Goal: Answer question/provide support: Share knowledge or assist other users

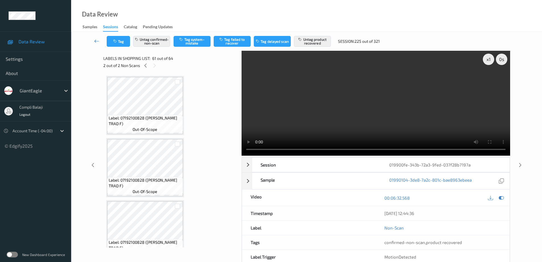
scroll to position [3664, 0]
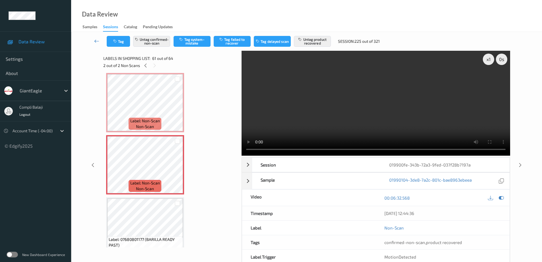
click at [95, 42] on icon at bounding box center [96, 41] width 5 height 6
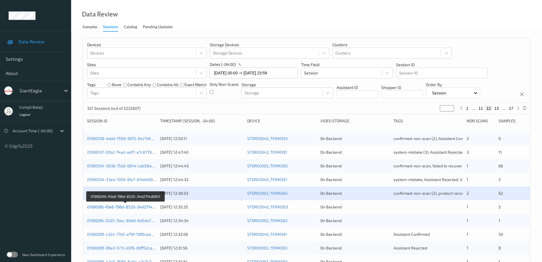
click at [135, 207] on link "019900fb-f0e6-796d-8520-34d2714d6901" at bounding box center [125, 206] width 76 height 5
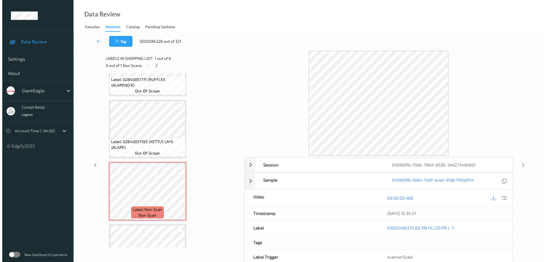
scroll to position [117, 0]
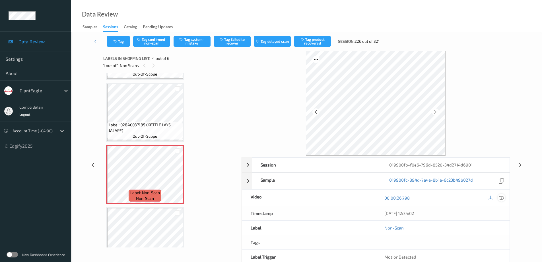
click at [503, 199] on icon at bounding box center [501, 197] width 5 height 5
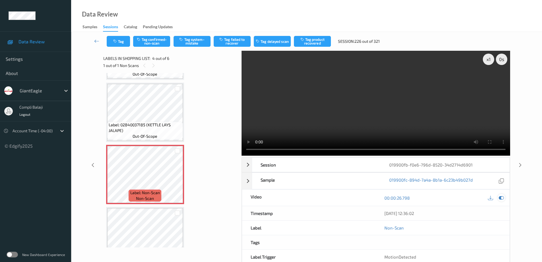
click at [502, 197] on icon at bounding box center [501, 197] width 5 height 5
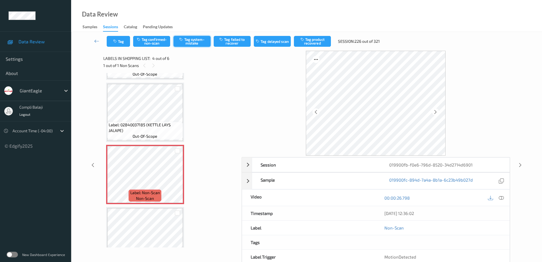
click at [197, 44] on button "Tag system-mistake" at bounding box center [192, 41] width 37 height 11
click at [123, 42] on button "Tag" at bounding box center [118, 41] width 23 height 11
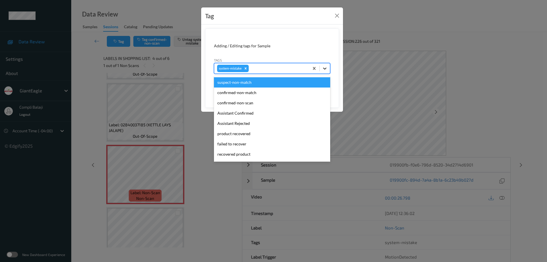
click at [326, 67] on icon at bounding box center [325, 68] width 6 height 6
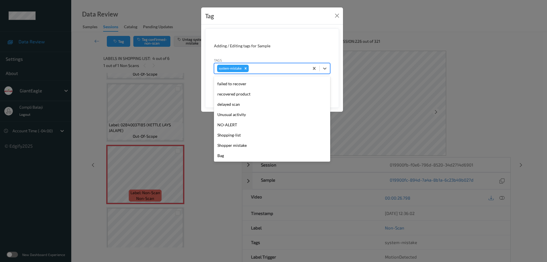
scroll to position [60, 0]
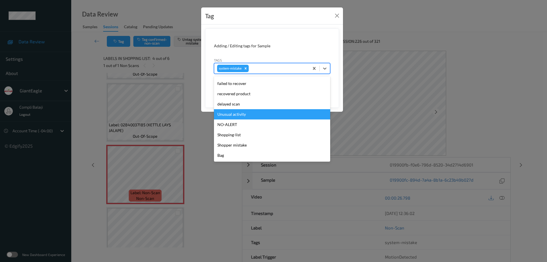
click at [245, 118] on div "Unusual activity" at bounding box center [272, 114] width 116 height 10
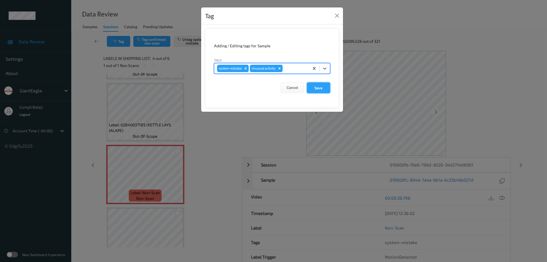
click at [325, 89] on button "Save" at bounding box center [318, 87] width 23 height 11
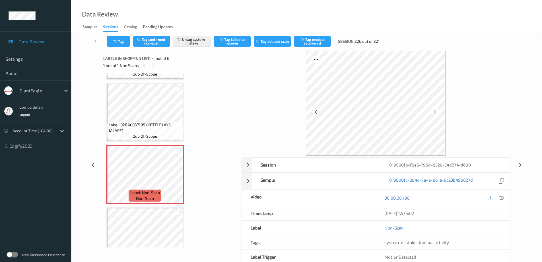
click at [95, 41] on icon at bounding box center [96, 41] width 5 height 6
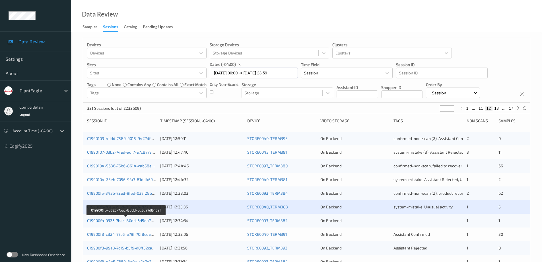
click at [143, 222] on link "019900fb-0325-7bec-80dd-6d5da7d845af" at bounding box center [125, 220] width 77 height 5
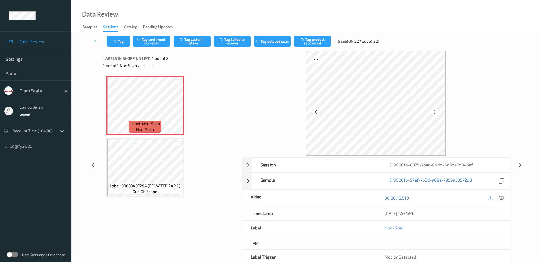
click at [501, 198] on icon at bounding box center [501, 197] width 5 height 5
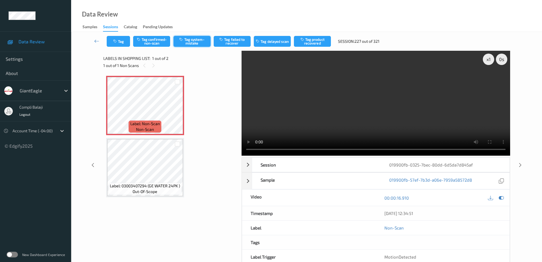
click at [201, 42] on button "Tag system-mistake" at bounding box center [192, 41] width 37 height 11
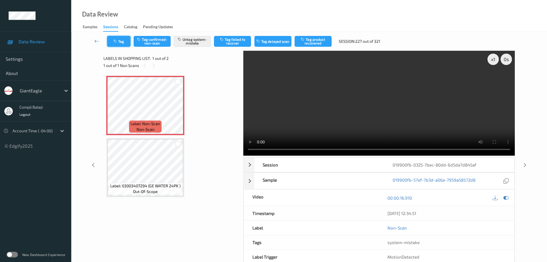
click at [125, 42] on button "Tag" at bounding box center [118, 41] width 23 height 11
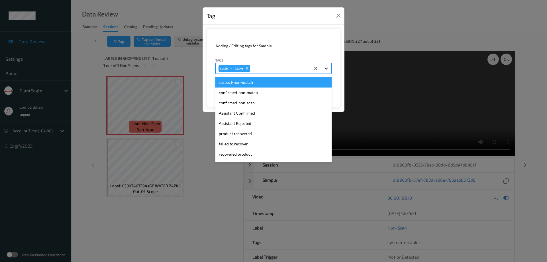
click at [327, 69] on icon at bounding box center [326, 68] width 6 height 6
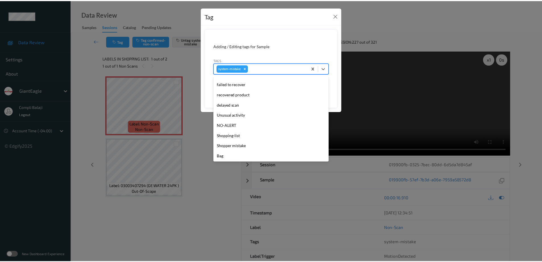
scroll to position [60, 0]
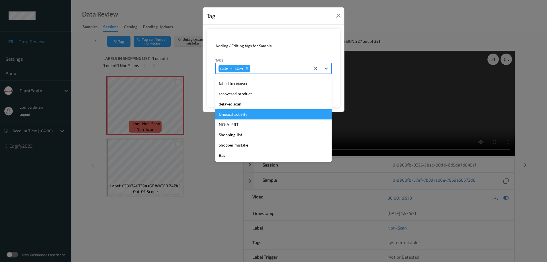
click at [243, 115] on div "Unusual activity" at bounding box center [273, 114] width 116 height 10
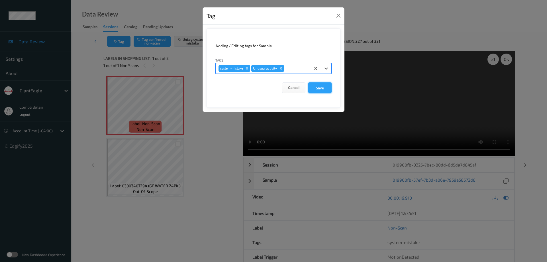
click at [323, 90] on button "Save" at bounding box center [319, 87] width 23 height 11
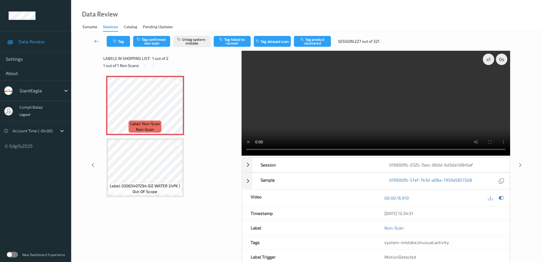
click at [95, 42] on icon at bounding box center [96, 41] width 5 height 6
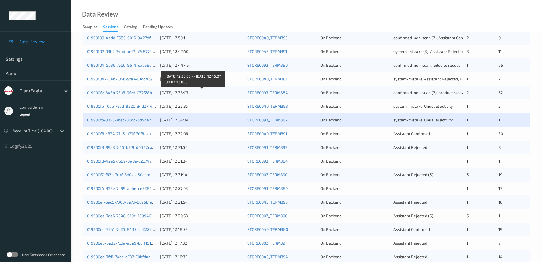
scroll to position [114, 0]
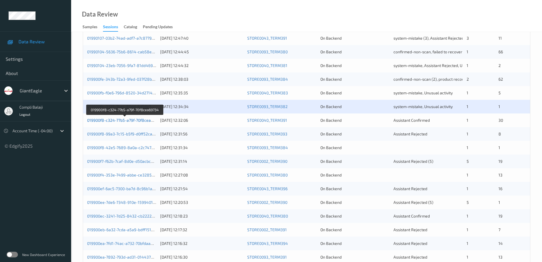
click at [112, 122] on link "019900f8-c324-77b5-a79f-70f8cea69734" at bounding box center [124, 120] width 75 height 5
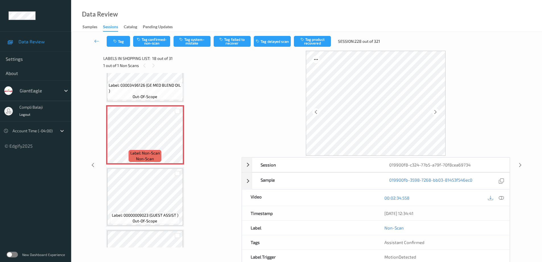
scroll to position [969, 0]
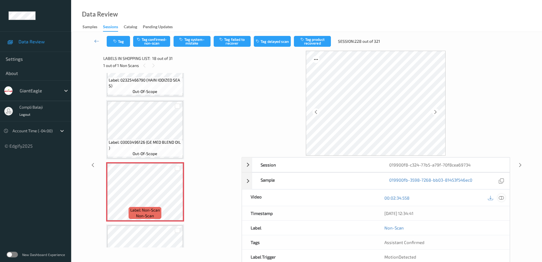
click at [503, 200] on icon at bounding box center [501, 197] width 5 height 5
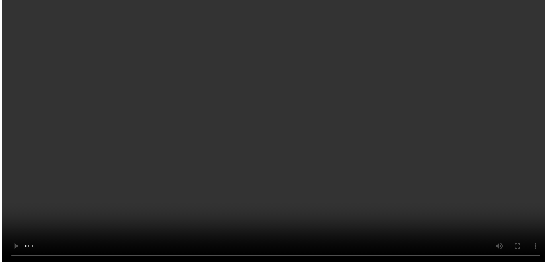
scroll to position [997, 0]
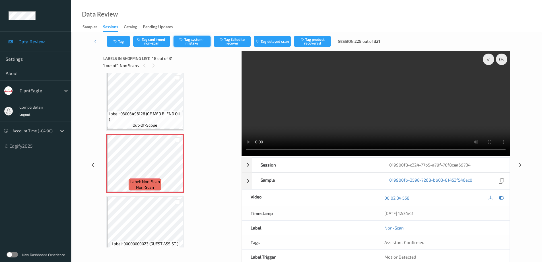
click at [203, 41] on button "Tag system-mistake" at bounding box center [192, 41] width 37 height 11
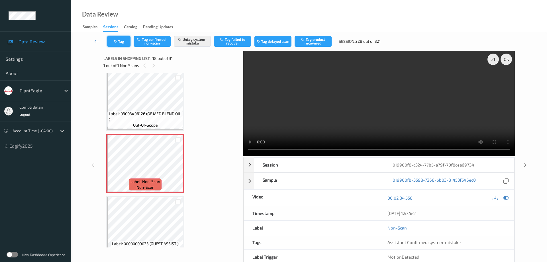
click at [122, 41] on button "Tag" at bounding box center [118, 41] width 23 height 11
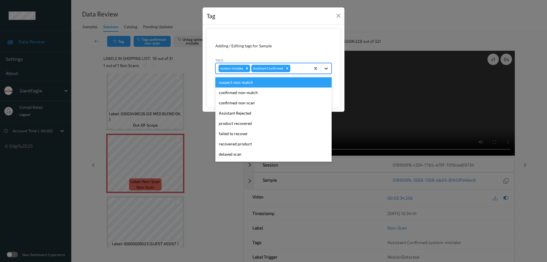
drag, startPoint x: 325, startPoint y: 68, endPoint x: 283, endPoint y: 83, distance: 44.8
click at [324, 68] on icon at bounding box center [326, 68] width 6 height 6
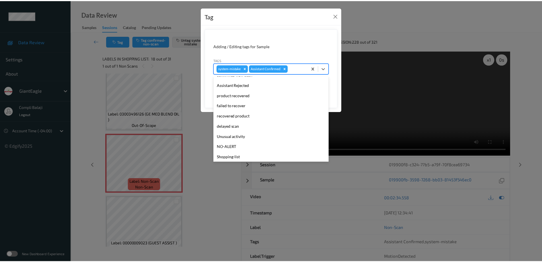
scroll to position [50, 0]
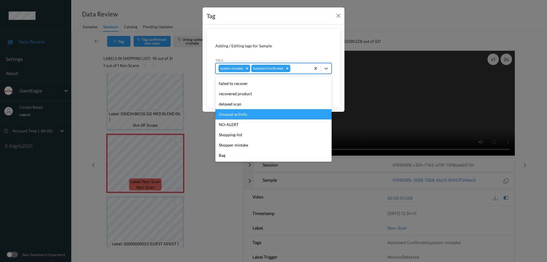
click at [243, 116] on div "Unusual activity" at bounding box center [273, 114] width 116 height 10
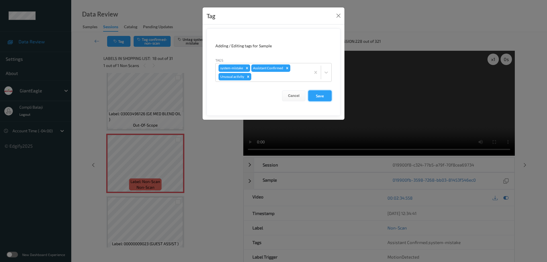
click at [320, 97] on button "Save" at bounding box center [319, 95] width 23 height 11
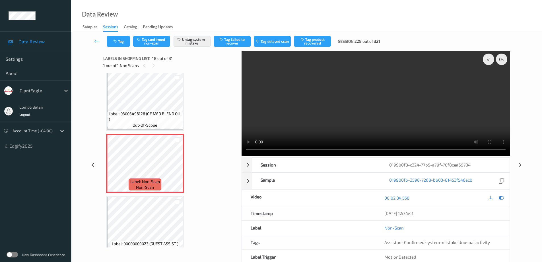
click at [95, 41] on icon at bounding box center [96, 41] width 5 height 6
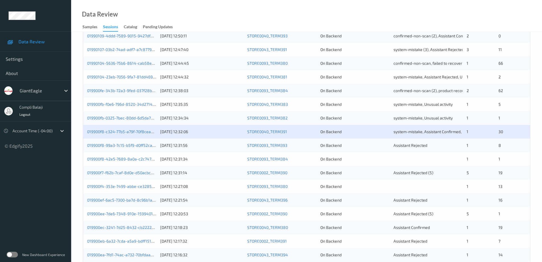
scroll to position [114, 0]
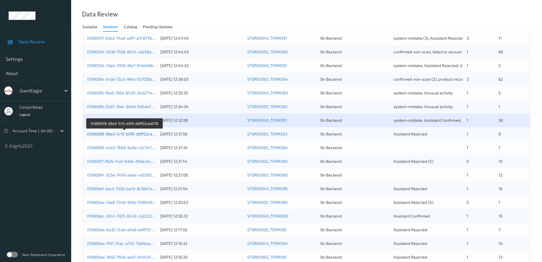
click at [136, 134] on link "019900f8-99a3-7c15-b5f9-d0ff52cad078" at bounding box center [124, 133] width 74 height 5
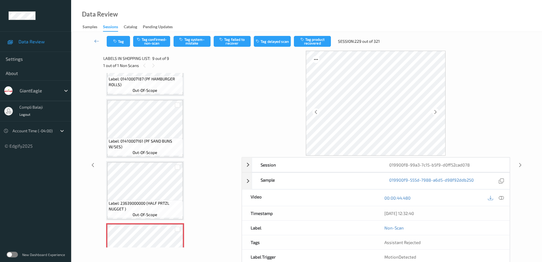
scroll to position [330, 0]
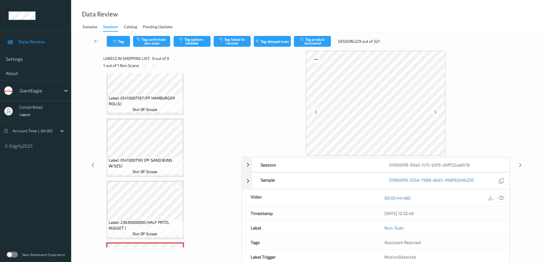
click at [503, 198] on icon at bounding box center [501, 197] width 5 height 5
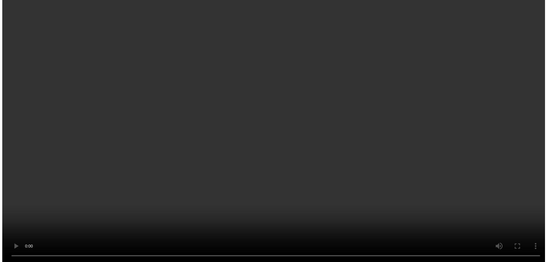
scroll to position [387, 0]
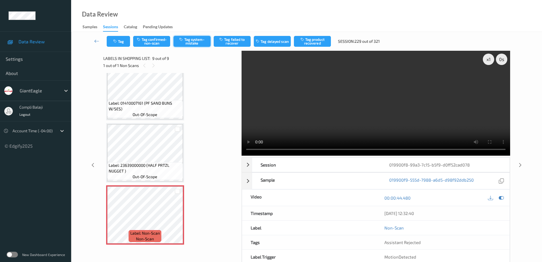
click at [194, 39] on button "Tag system-mistake" at bounding box center [192, 41] width 37 height 11
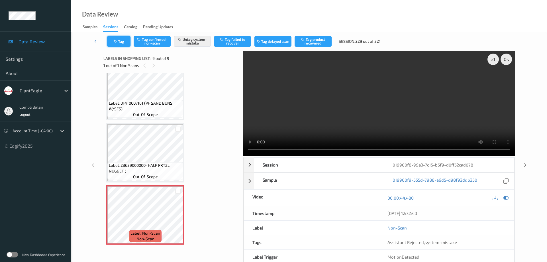
click at [123, 42] on button "Tag" at bounding box center [118, 41] width 23 height 11
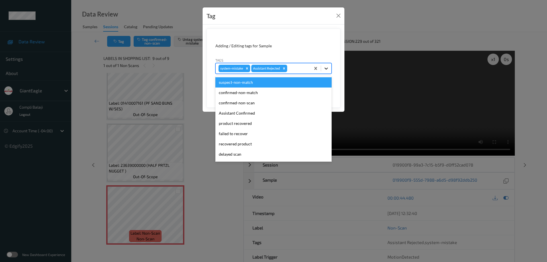
click at [327, 70] on icon at bounding box center [326, 68] width 6 height 6
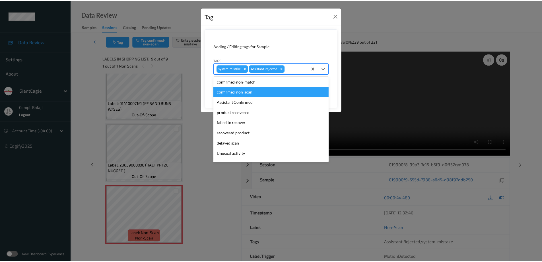
scroll to position [28, 0]
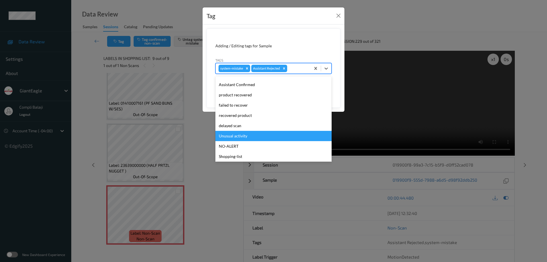
drag, startPoint x: 242, startPoint y: 135, endPoint x: 253, endPoint y: 133, distance: 11.3
click at [241, 135] on div "Unusual activity" at bounding box center [273, 136] width 116 height 10
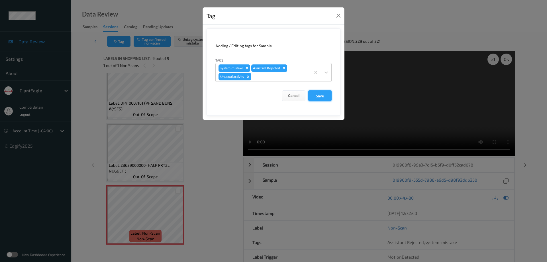
click at [325, 96] on button "Save" at bounding box center [319, 95] width 23 height 11
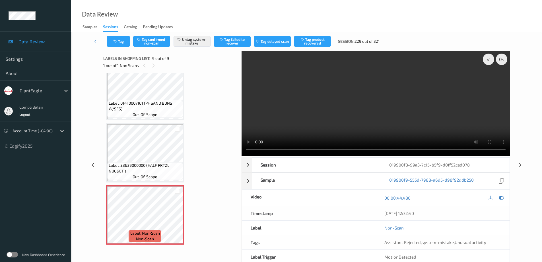
click at [93, 42] on link at bounding box center [97, 41] width 20 height 11
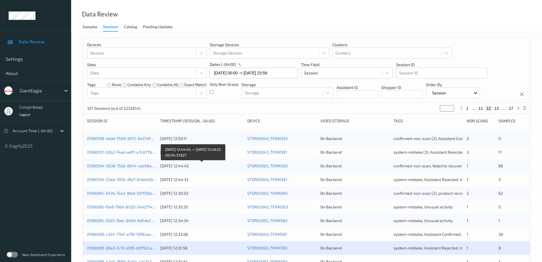
scroll to position [85, 0]
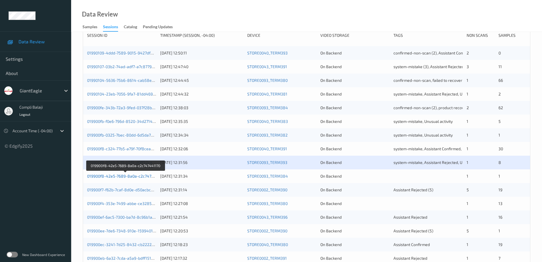
click at [134, 176] on link "019900f8-42e5-7689-8a0a-c2c747441170" at bounding box center [125, 175] width 77 height 5
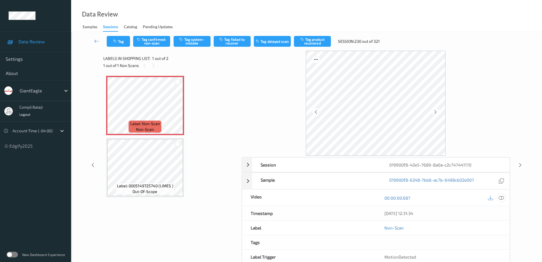
click at [502, 197] on icon at bounding box center [501, 197] width 5 height 5
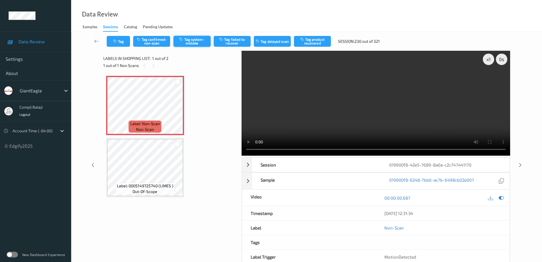
click at [199, 41] on button "Tag system-mistake" at bounding box center [192, 41] width 37 height 11
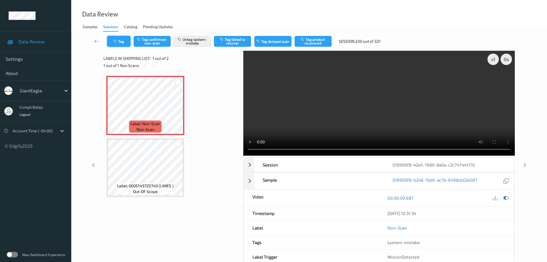
click at [124, 44] on button "Tag" at bounding box center [118, 41] width 23 height 11
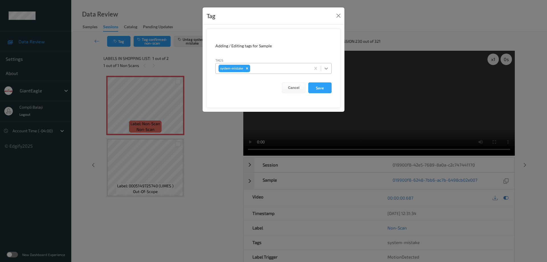
click at [325, 68] on icon at bounding box center [325, 68] width 3 height 2
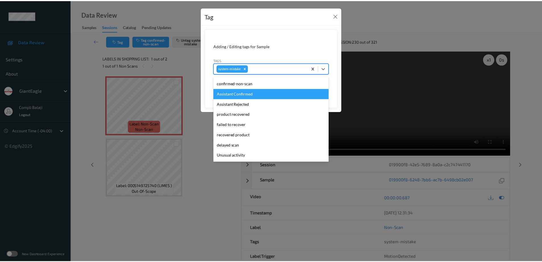
scroll to position [28, 0]
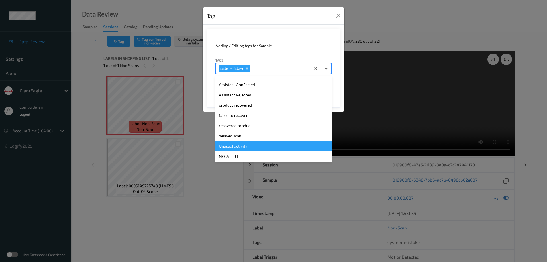
click at [243, 147] on div "Unusual activity" at bounding box center [273, 146] width 116 height 10
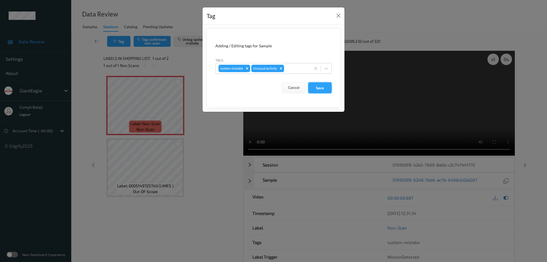
click at [325, 91] on button "Save" at bounding box center [319, 87] width 23 height 11
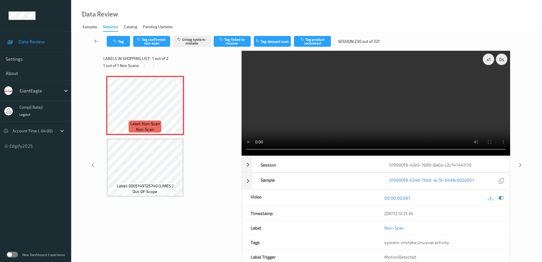
click at [96, 42] on icon at bounding box center [96, 41] width 5 height 6
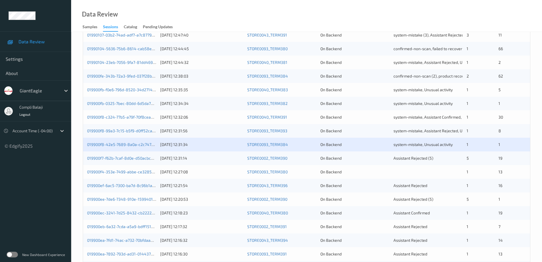
scroll to position [167, 0]
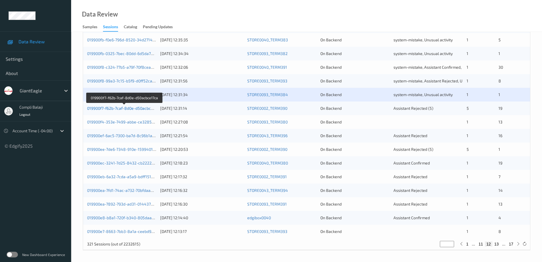
click at [137, 108] on link "019900f7-f62b-7caf-8d0e-d50acbce17ca" at bounding box center [124, 108] width 74 height 5
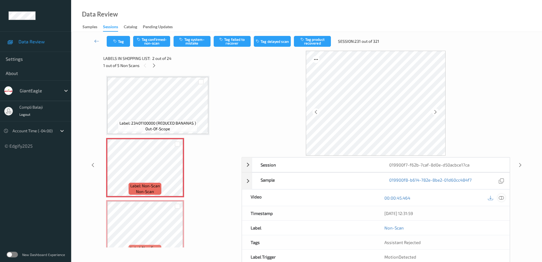
click at [503, 198] on icon at bounding box center [501, 197] width 5 height 5
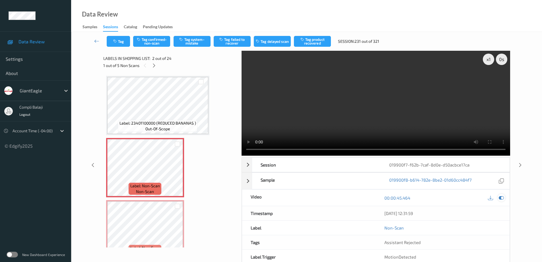
click at [500, 199] on icon at bounding box center [501, 197] width 5 height 5
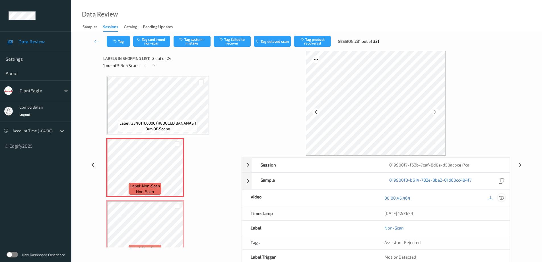
click at [503, 196] on icon at bounding box center [501, 197] width 5 height 5
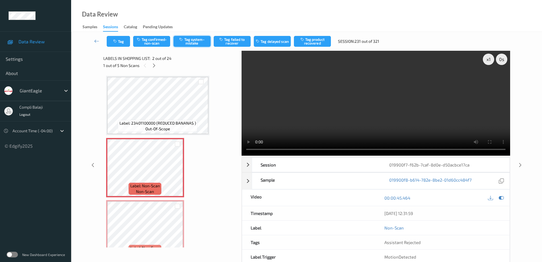
click at [198, 43] on button "Tag system-mistake" at bounding box center [192, 41] width 37 height 11
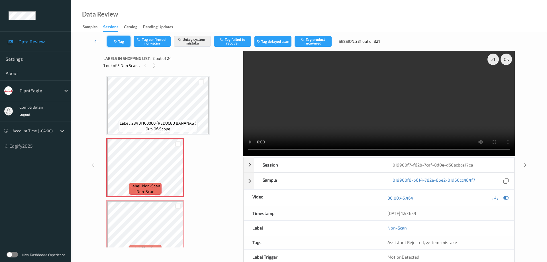
click at [124, 41] on button "Tag" at bounding box center [118, 41] width 23 height 11
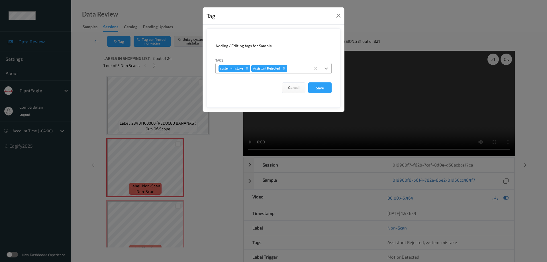
click at [328, 68] on icon at bounding box center [326, 68] width 6 height 6
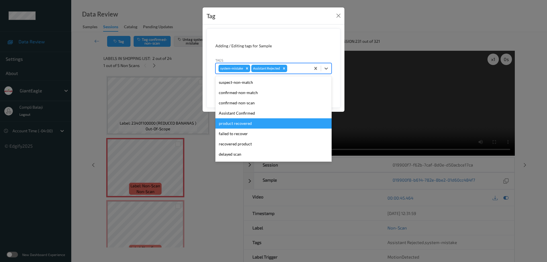
scroll to position [28, 0]
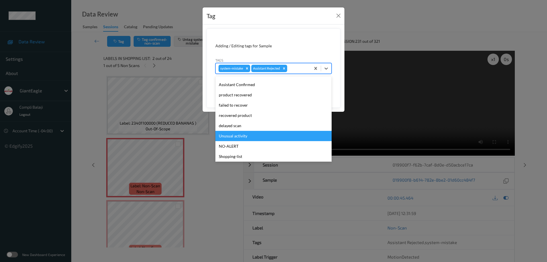
click at [244, 136] on div "Unusual activity" at bounding box center [273, 136] width 116 height 10
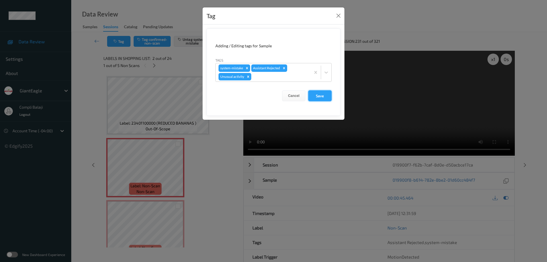
click at [321, 96] on button "Save" at bounding box center [319, 95] width 23 height 11
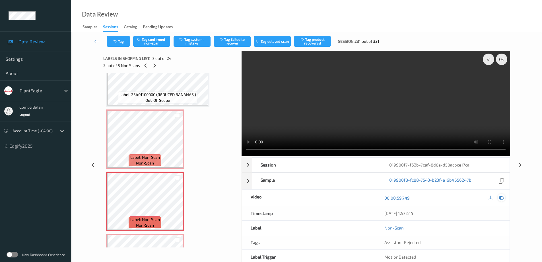
click at [504, 197] on icon at bounding box center [501, 197] width 5 height 5
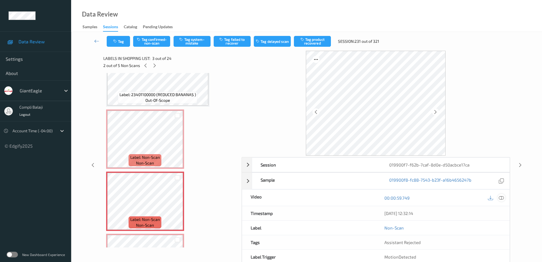
click at [500, 198] on icon at bounding box center [501, 197] width 5 height 5
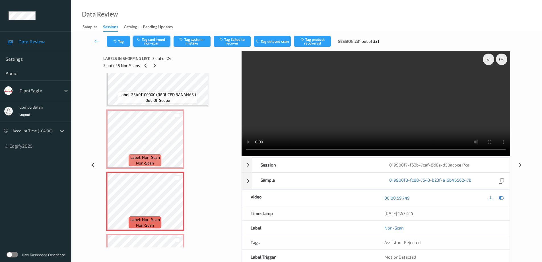
click at [158, 44] on button "Tag confirmed-non-scan" at bounding box center [151, 41] width 37 height 11
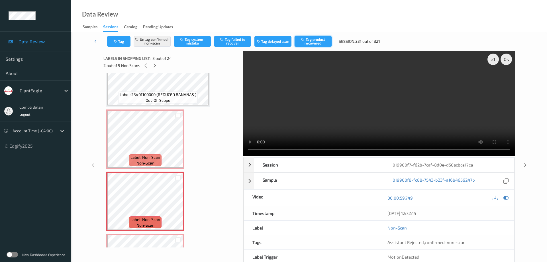
click at [314, 40] on button "Tag product recovered" at bounding box center [312, 41] width 37 height 11
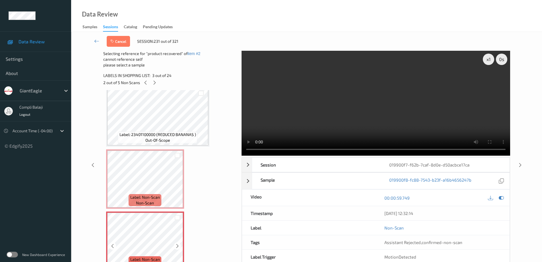
scroll to position [0, 0]
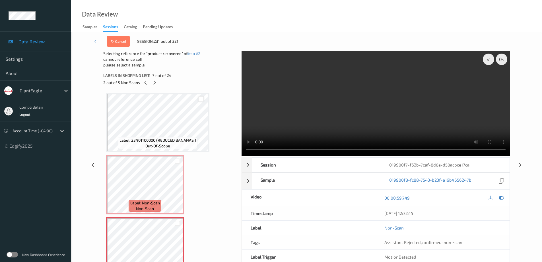
click at [202, 96] on div at bounding box center [200, 98] width 5 height 5
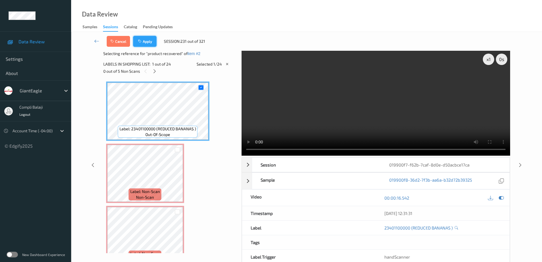
click at [143, 42] on button "Apply" at bounding box center [144, 41] width 23 height 11
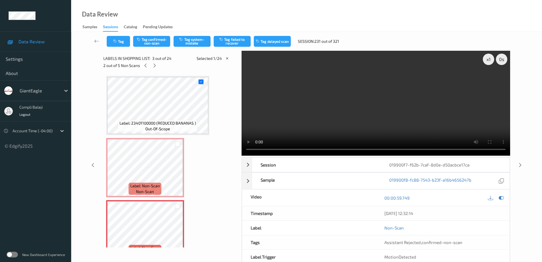
scroll to position [65, 0]
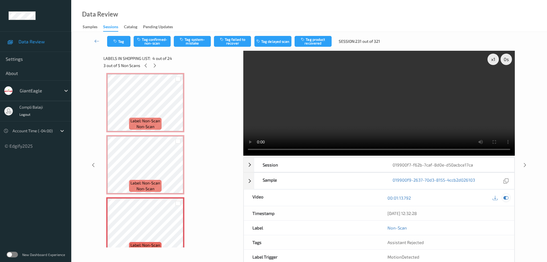
click at [509, 194] on div at bounding box center [506, 198] width 8 height 8
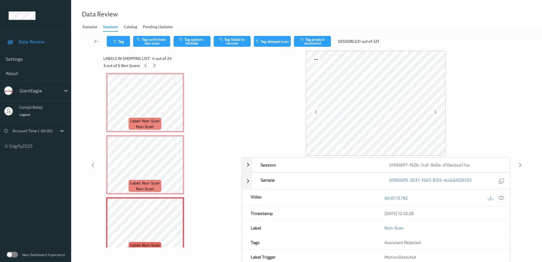
click at [503, 197] on icon at bounding box center [501, 197] width 5 height 5
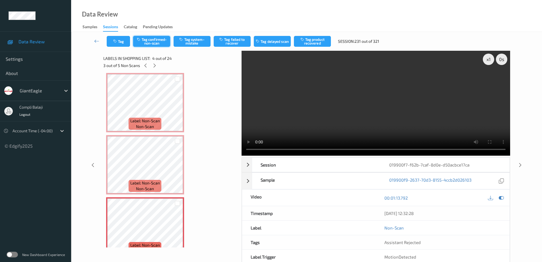
click at [153, 44] on button "Tag confirmed-non-scan" at bounding box center [151, 41] width 37 height 11
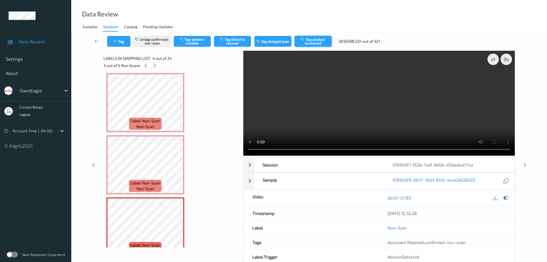
click at [319, 44] on button "Tag product recovered" at bounding box center [312, 41] width 37 height 11
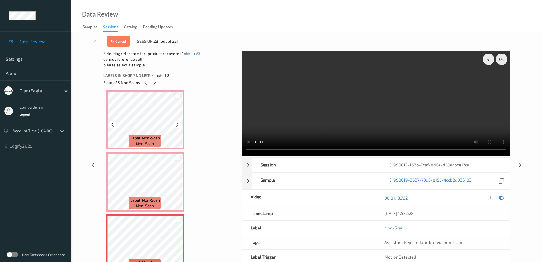
click at [177, 96] on div at bounding box center [177, 95] width 5 height 5
click at [177, 95] on icon at bounding box center [178, 96] width 4 height 4
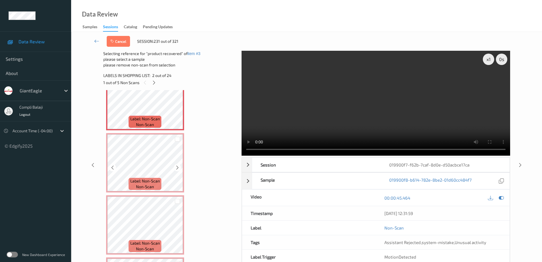
scroll to position [85, 0]
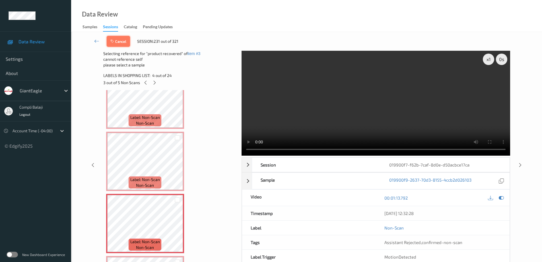
drag, startPoint x: 116, startPoint y: 43, endPoint x: 126, endPoint y: 54, distance: 14.9
click at [116, 42] on button "Cancel" at bounding box center [118, 41] width 23 height 11
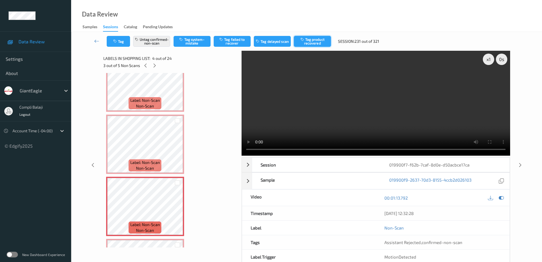
click at [318, 41] on button "Tag product recovered" at bounding box center [312, 41] width 37 height 11
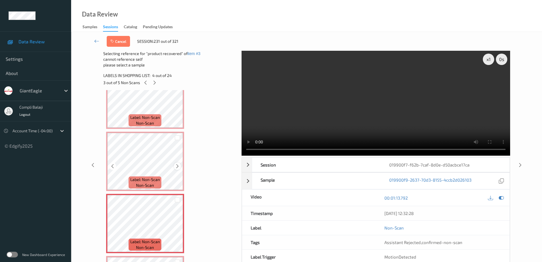
scroll to position [0, 0]
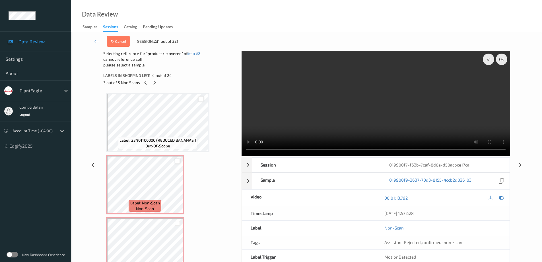
click at [201, 98] on div at bounding box center [200, 98] width 5 height 5
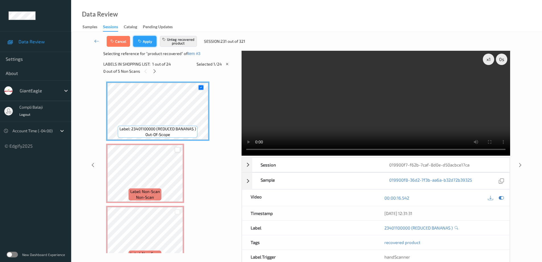
click at [148, 42] on button "Apply" at bounding box center [144, 41] width 23 height 11
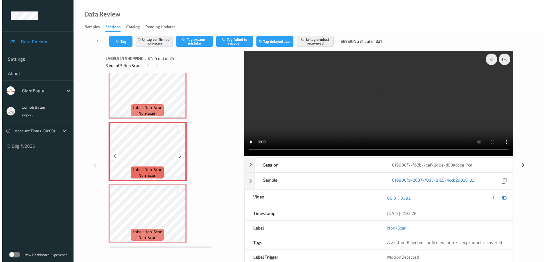
scroll to position [142, 0]
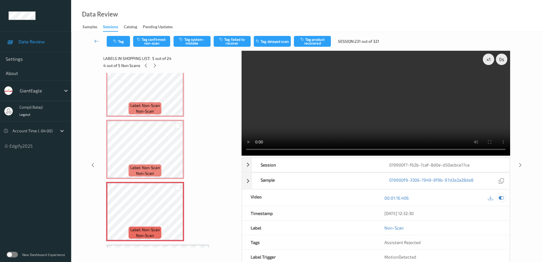
click at [502, 196] on icon at bounding box center [501, 197] width 5 height 5
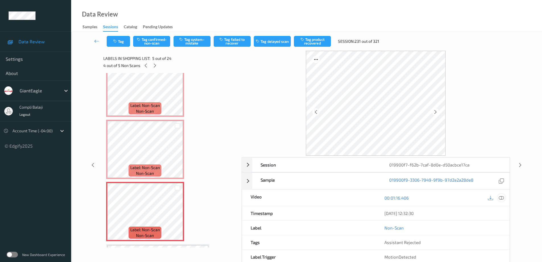
click at [503, 198] on icon at bounding box center [501, 197] width 5 height 5
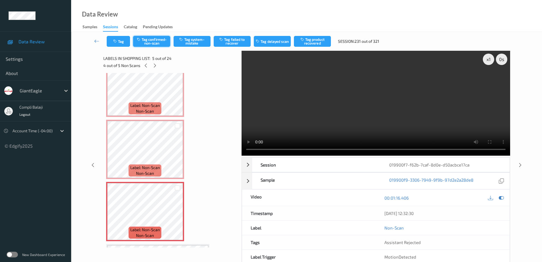
click at [148, 40] on button "Tag confirmed-non-scan" at bounding box center [151, 41] width 37 height 11
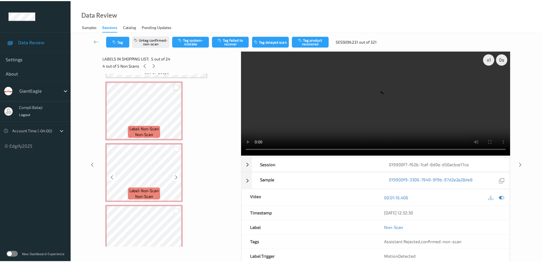
scroll to position [0, 0]
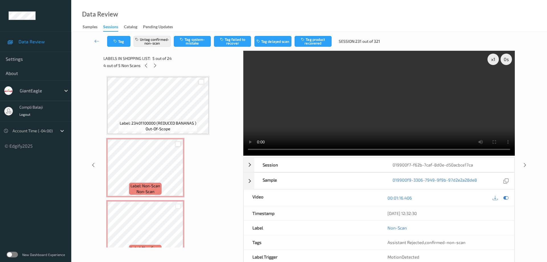
click at [201, 83] on div at bounding box center [200, 81] width 5 height 5
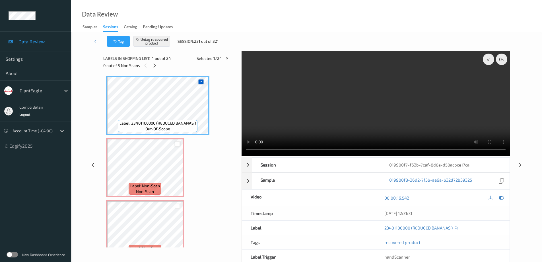
click at [201, 82] on icon at bounding box center [201, 82] width 4 height 4
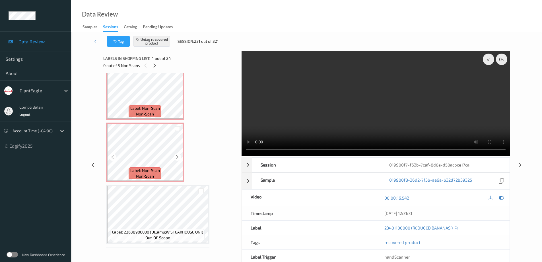
scroll to position [199, 0]
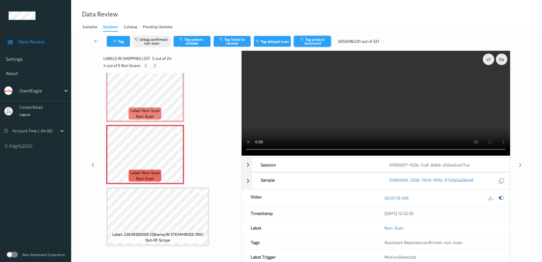
click at [320, 44] on button "Tag product recovered" at bounding box center [312, 41] width 37 height 11
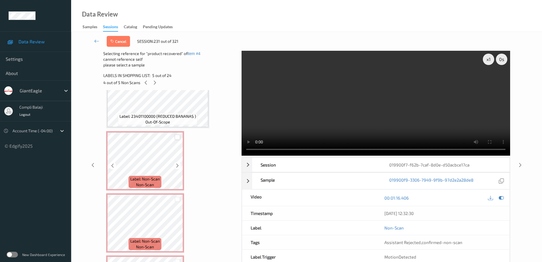
scroll to position [0, 0]
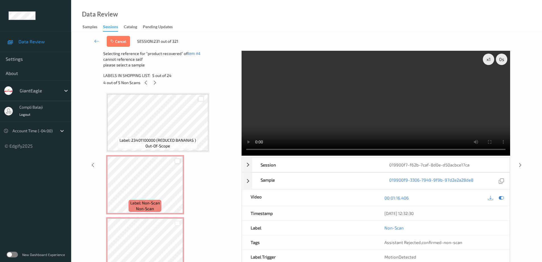
click at [202, 99] on div at bounding box center [200, 98] width 5 height 5
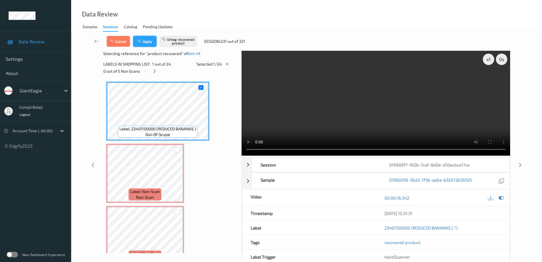
click at [153, 42] on button "Apply" at bounding box center [144, 41] width 23 height 11
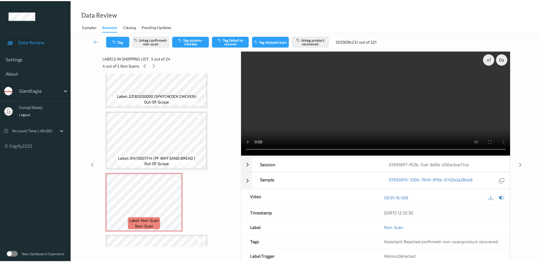
scroll to position [409, 0]
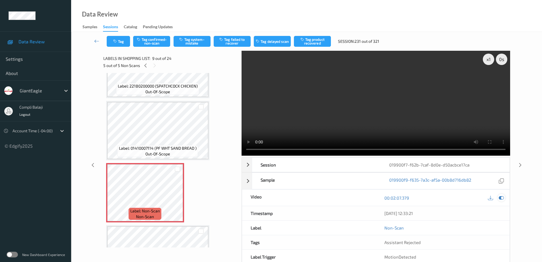
click at [501, 195] on icon at bounding box center [501, 197] width 5 height 5
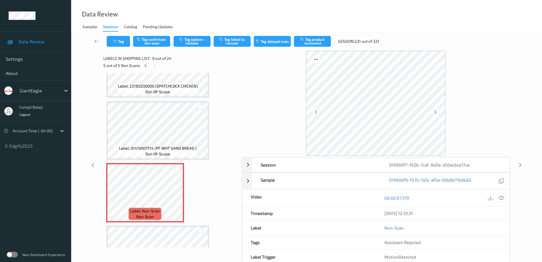
click at [501, 197] on icon at bounding box center [501, 197] width 5 height 5
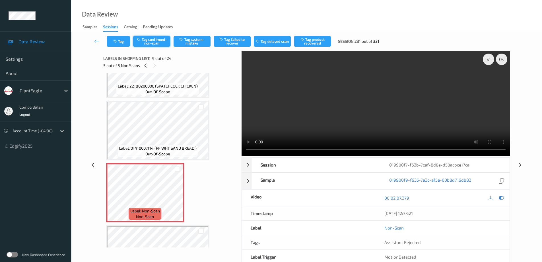
click at [159, 40] on button "Tag confirmed-non-scan" at bounding box center [151, 41] width 37 height 11
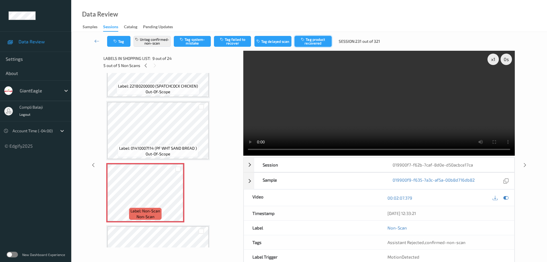
click at [320, 42] on button "Tag product recovered" at bounding box center [312, 41] width 37 height 11
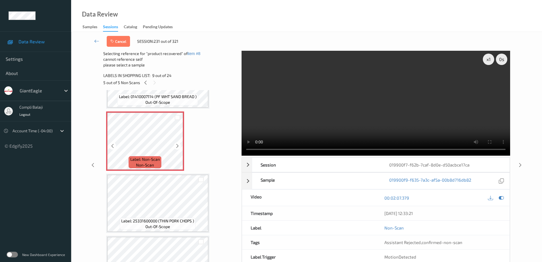
scroll to position [484, 0]
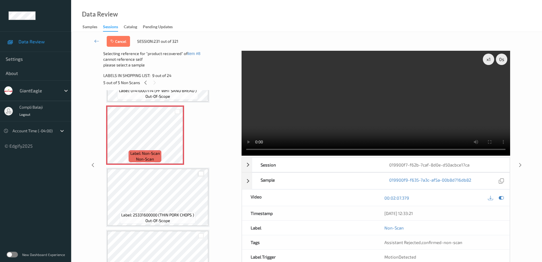
click at [201, 174] on div at bounding box center [200, 173] width 5 height 5
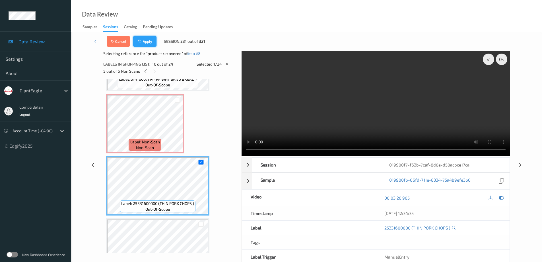
click at [148, 43] on button "Apply" at bounding box center [144, 41] width 23 height 11
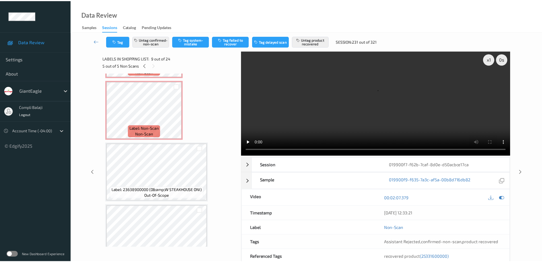
scroll to position [238, 0]
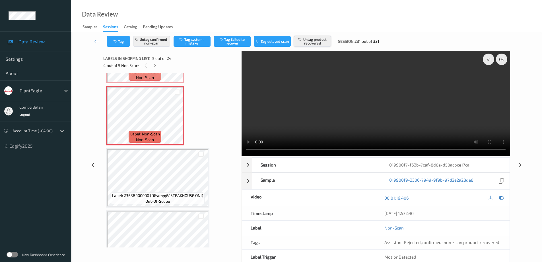
click at [310, 42] on button "Untag product recovered" at bounding box center [312, 41] width 37 height 11
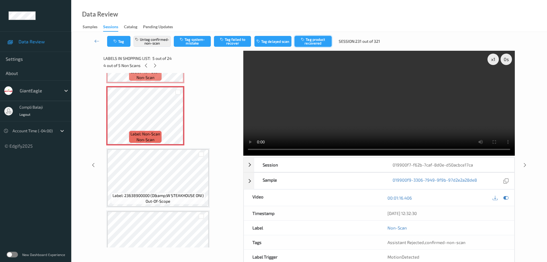
click at [317, 43] on button "Tag product recovered" at bounding box center [312, 41] width 37 height 11
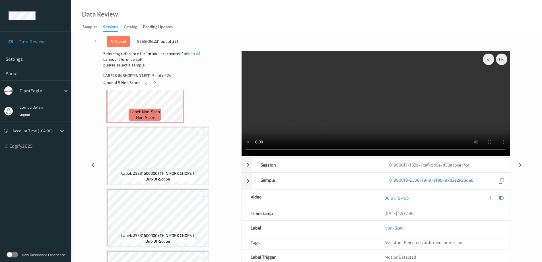
scroll to position [523, 0]
click at [200, 134] on div at bounding box center [200, 134] width 5 height 5
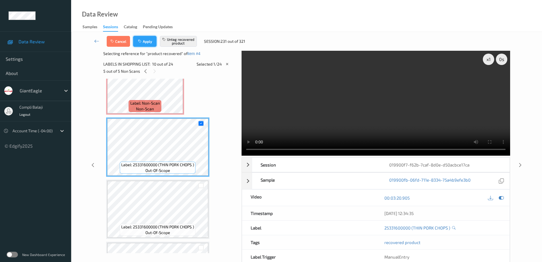
click at [149, 43] on button "Apply" at bounding box center [144, 41] width 23 height 11
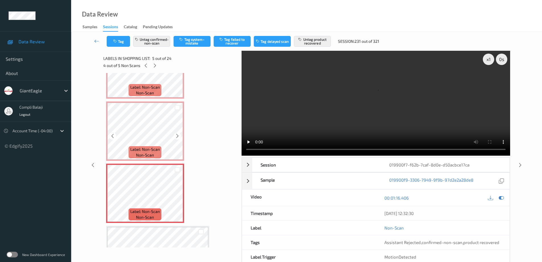
scroll to position [132, 0]
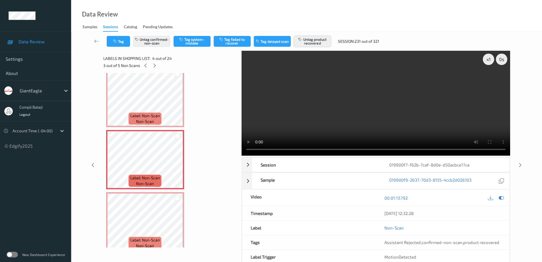
click at [311, 40] on button "Untag product recovered" at bounding box center [312, 41] width 37 height 11
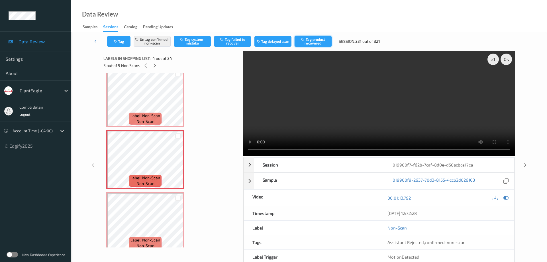
click at [310, 43] on button "Tag product recovered" at bounding box center [312, 41] width 37 height 11
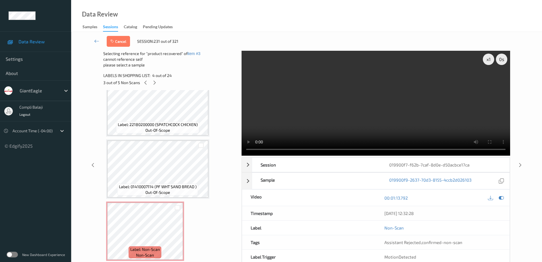
scroll to position [417, 0]
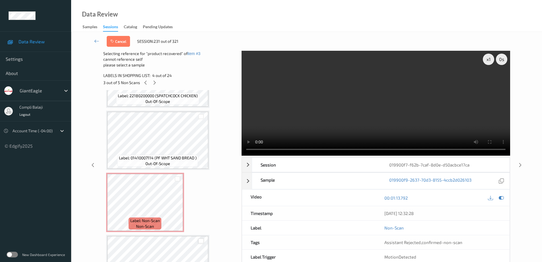
click at [200, 242] on div at bounding box center [200, 240] width 5 height 5
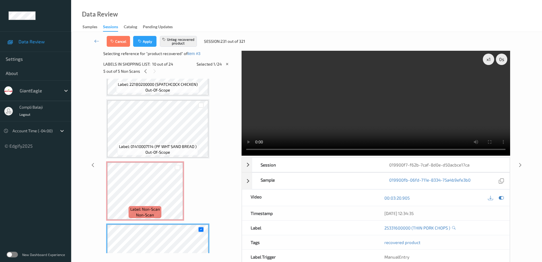
drag, startPoint x: 146, startPoint y: 43, endPoint x: 157, endPoint y: 67, distance: 27.1
click at [146, 43] on button "Apply" at bounding box center [144, 41] width 23 height 11
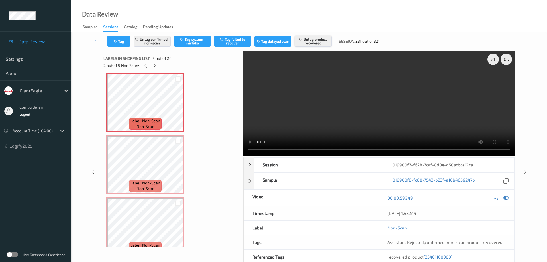
click at [307, 41] on button "Untag product recovered" at bounding box center [312, 41] width 37 height 11
click at [314, 43] on button "Tag product recovered" at bounding box center [312, 41] width 37 height 11
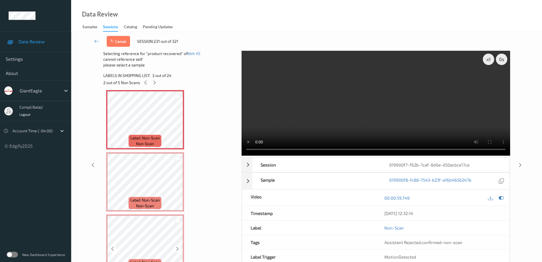
scroll to position [98, 0]
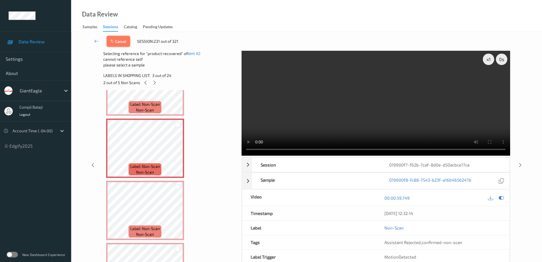
click at [124, 43] on button "Cancel" at bounding box center [118, 41] width 23 height 11
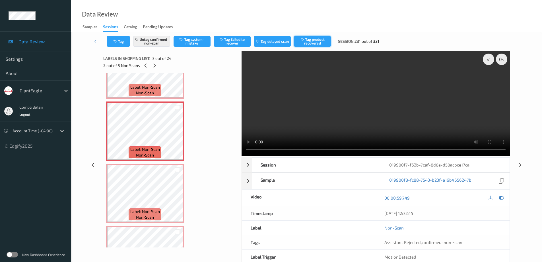
click at [316, 42] on button "Tag product recovered" at bounding box center [312, 41] width 37 height 11
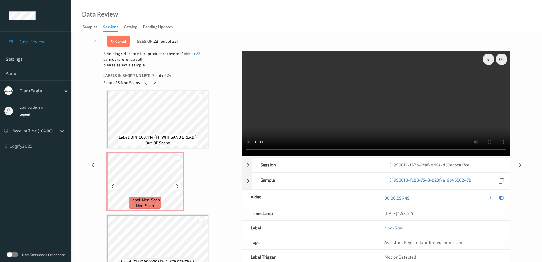
scroll to position [469, 0]
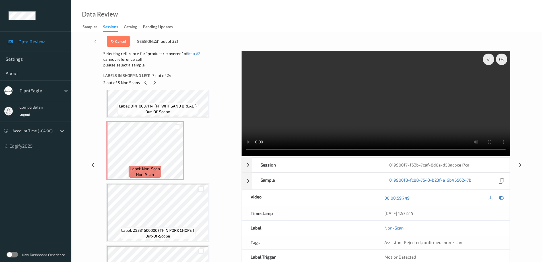
click at [203, 189] on div at bounding box center [200, 188] width 5 height 5
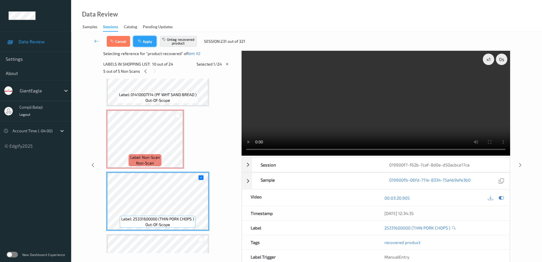
click at [148, 43] on button "Apply" at bounding box center [144, 41] width 23 height 11
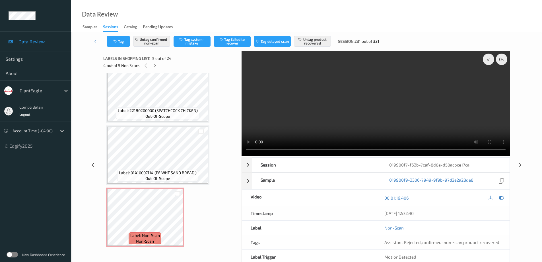
scroll to position [388, 0]
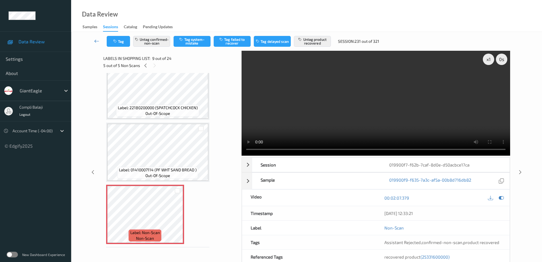
click at [96, 42] on icon at bounding box center [96, 41] width 5 height 6
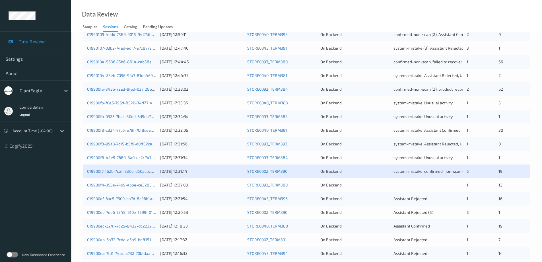
scroll to position [114, 0]
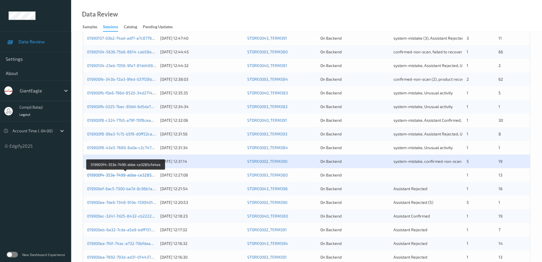
click at [147, 175] on link "019900f4-353e-7499-abbe-ce3285cfa4ea" at bounding box center [125, 174] width 77 height 5
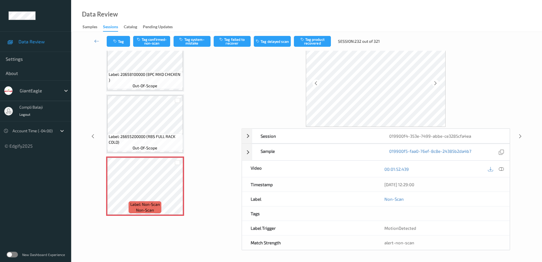
scroll to position [0, 0]
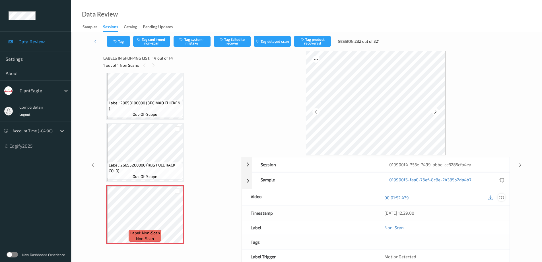
click at [504, 198] on icon at bounding box center [501, 197] width 5 height 5
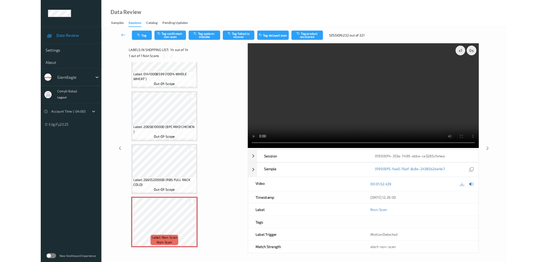
scroll to position [652, 0]
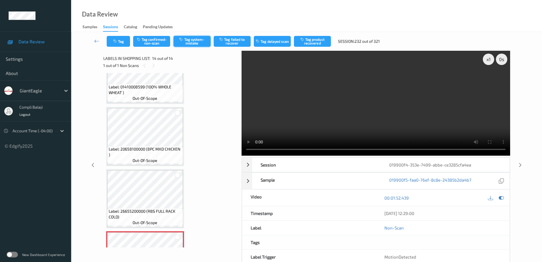
click at [194, 42] on button "Tag system-mistake" at bounding box center [192, 41] width 37 height 11
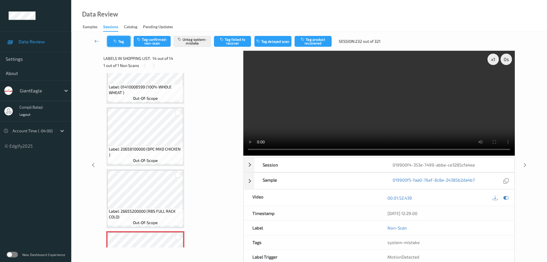
click at [124, 44] on button "Tag" at bounding box center [118, 41] width 23 height 11
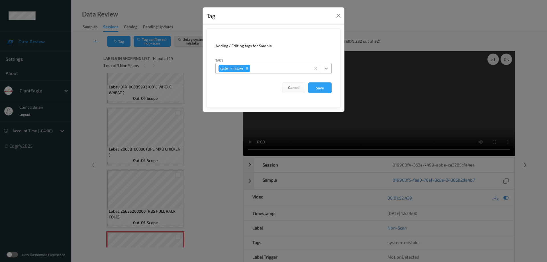
click at [326, 69] on icon at bounding box center [325, 68] width 3 height 2
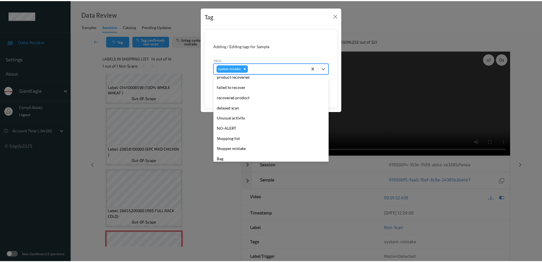
scroll to position [60, 0]
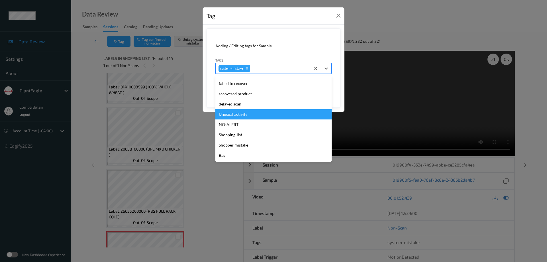
drag, startPoint x: 244, startPoint y: 117, endPoint x: 269, endPoint y: 110, distance: 26.3
click at [244, 117] on div "Unusual activity" at bounding box center [273, 114] width 116 height 10
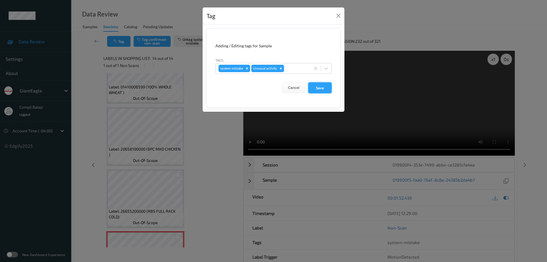
click at [322, 89] on button "Save" at bounding box center [319, 87] width 23 height 11
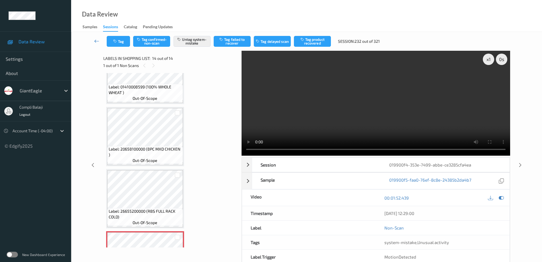
click at [96, 42] on icon at bounding box center [96, 41] width 5 height 6
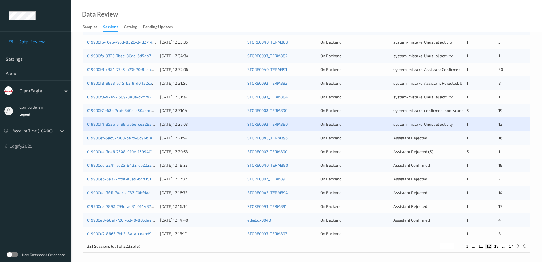
scroll to position [167, 0]
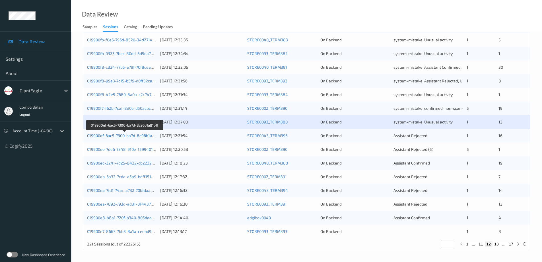
click at [120, 135] on link "019900ef-6ac5-7300-ba7d-8c96b1a81b1f" at bounding box center [124, 135] width 75 height 5
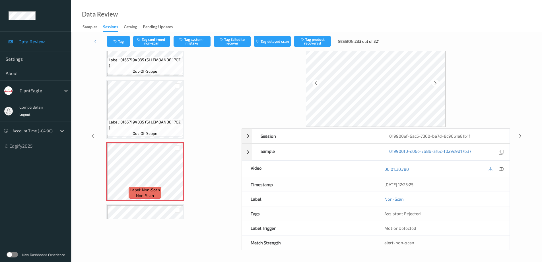
scroll to position [825, 0]
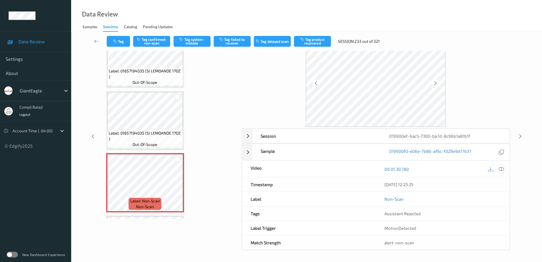
click at [504, 170] on div at bounding box center [502, 169] width 8 height 8
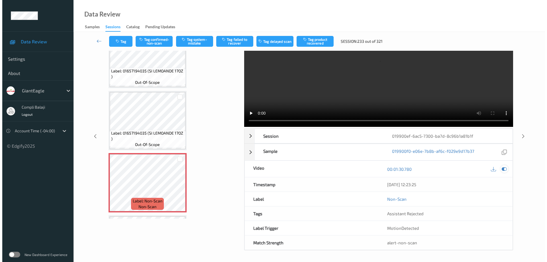
scroll to position [0, 0]
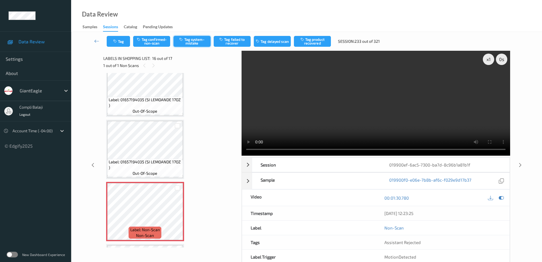
click at [199, 41] on button "Tag system-mistake" at bounding box center [192, 41] width 37 height 11
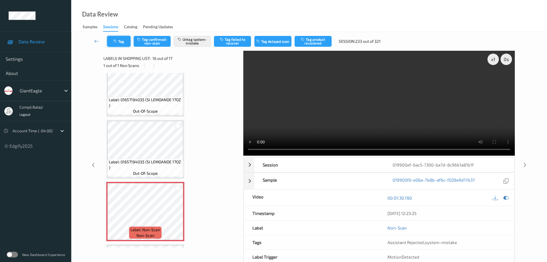
click at [122, 42] on button "Tag" at bounding box center [118, 41] width 23 height 11
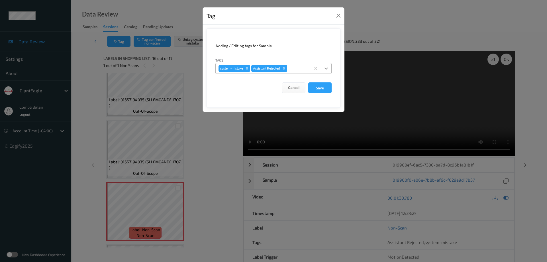
click at [326, 68] on icon at bounding box center [326, 68] width 6 height 6
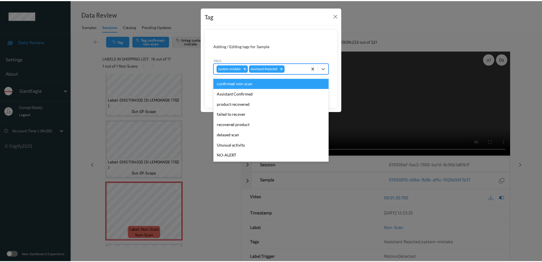
scroll to position [28, 0]
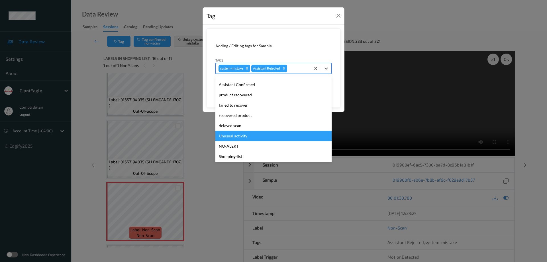
drag, startPoint x: 235, startPoint y: 137, endPoint x: 295, endPoint y: 117, distance: 63.9
click at [235, 137] on div "Unusual activity" at bounding box center [273, 136] width 116 height 10
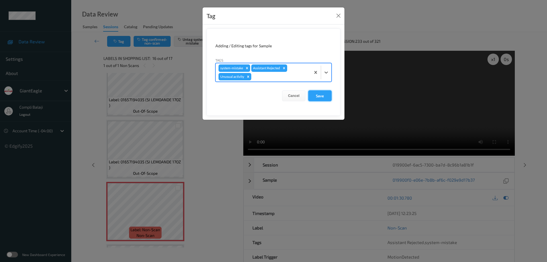
click at [322, 97] on button "Save" at bounding box center [319, 95] width 23 height 11
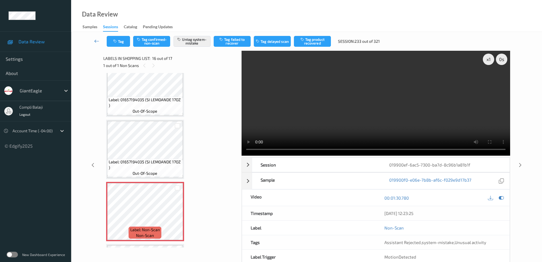
click at [95, 41] on icon at bounding box center [96, 41] width 5 height 6
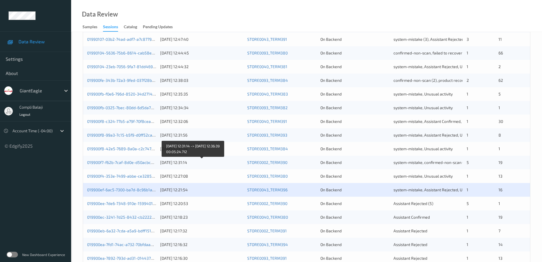
scroll to position [114, 0]
click at [122, 205] on div "019900ee-7de6-7348-910e-159940123f38" at bounding box center [121, 202] width 69 height 6
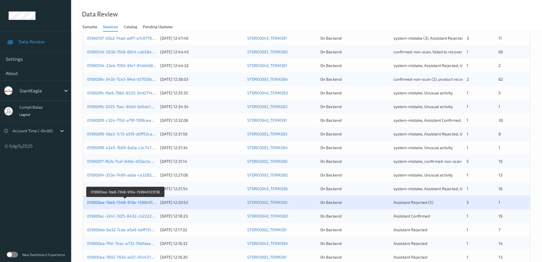
click at [137, 203] on link "019900ee-7de6-7348-910e-159940123f38" at bounding box center [125, 202] width 77 height 5
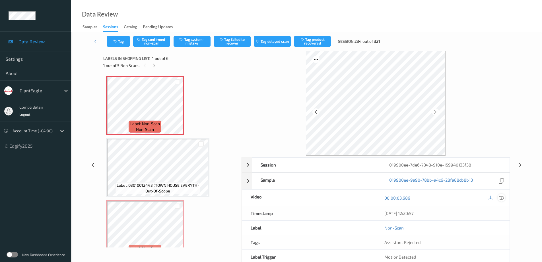
click at [500, 196] on icon at bounding box center [501, 197] width 5 height 5
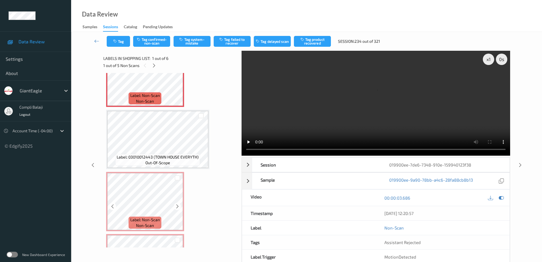
scroll to position [28, 0]
click at [193, 41] on button "Tag system-mistake" at bounding box center [192, 41] width 37 height 11
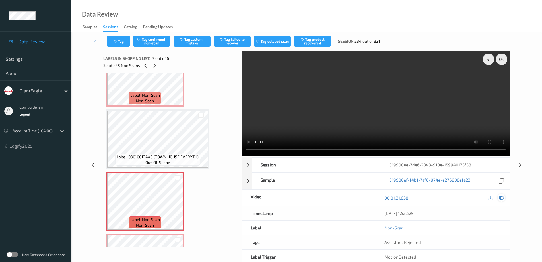
click at [503, 196] on icon at bounding box center [501, 197] width 5 height 5
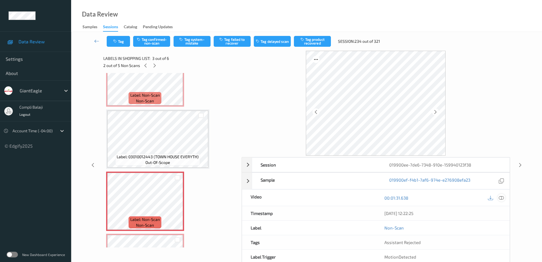
click at [503, 201] on div at bounding box center [502, 198] width 8 height 8
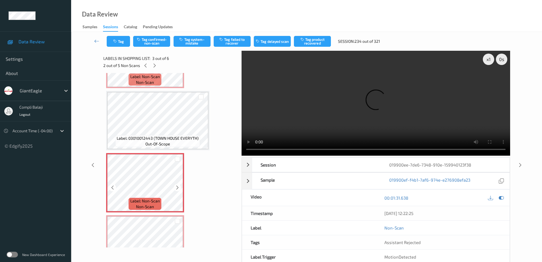
scroll to position [57, 0]
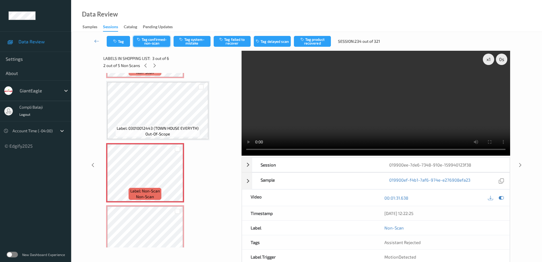
click at [161, 42] on button "Tag confirmed-non-scan" at bounding box center [151, 41] width 37 height 11
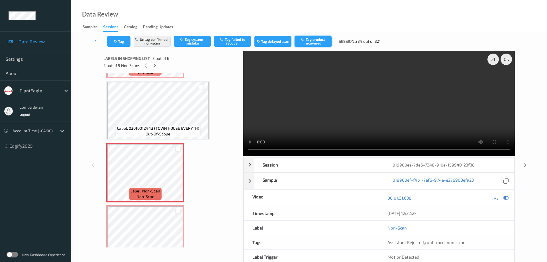
click at [316, 44] on button "Tag product recovered" at bounding box center [312, 41] width 37 height 11
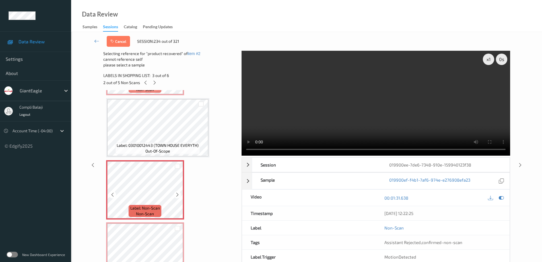
scroll to position [85, 0]
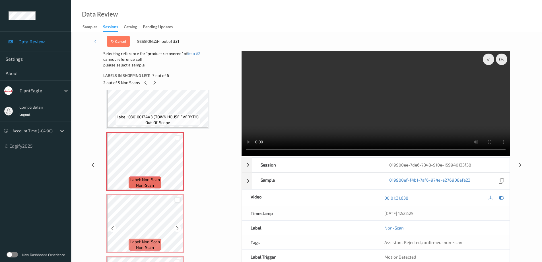
click at [176, 200] on div at bounding box center [177, 199] width 5 height 5
click at [119, 42] on button "Cancel" at bounding box center [118, 41] width 23 height 11
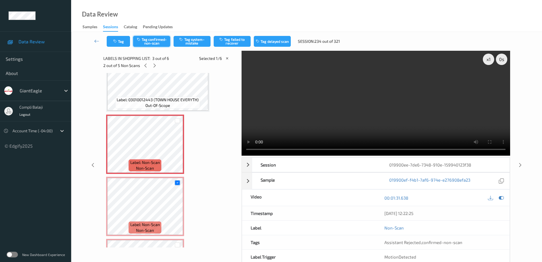
click at [160, 43] on button "Tag confirmed-non-scan" at bounding box center [151, 41] width 37 height 11
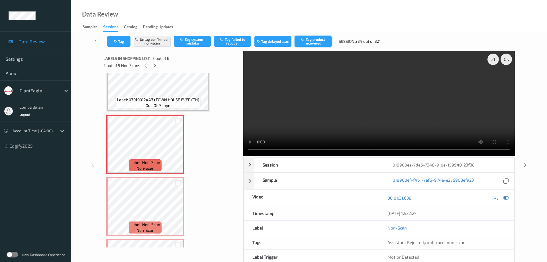
click at [316, 42] on button "Tag product recovered" at bounding box center [312, 41] width 37 height 11
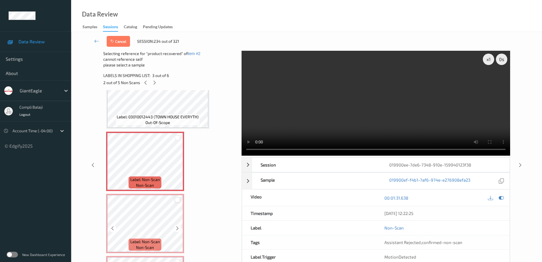
click at [176, 198] on div at bounding box center [177, 199] width 5 height 5
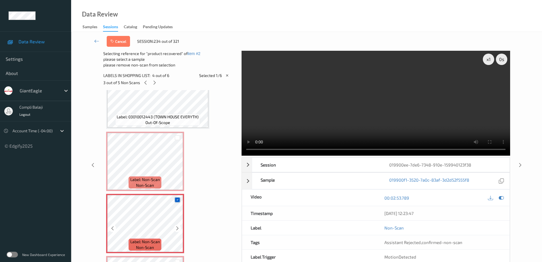
click at [176, 199] on icon at bounding box center [178, 200] width 4 height 4
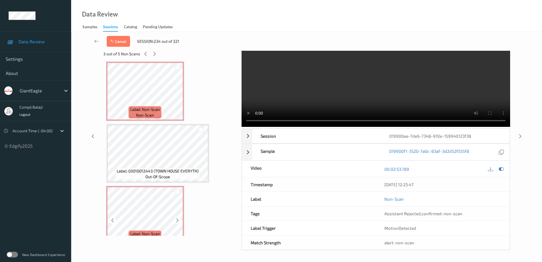
scroll to position [0, 0]
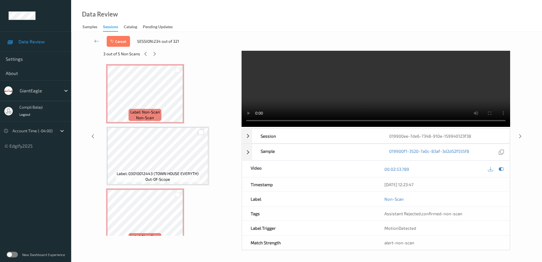
click at [202, 133] on div at bounding box center [200, 132] width 5 height 5
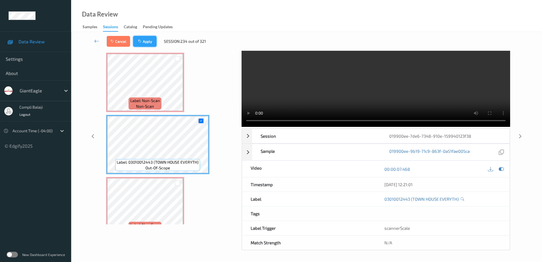
click at [142, 42] on icon "button" at bounding box center [140, 41] width 5 height 4
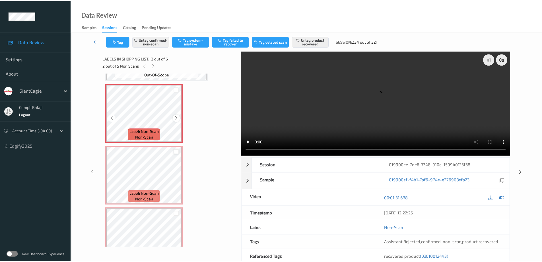
scroll to position [122, 0]
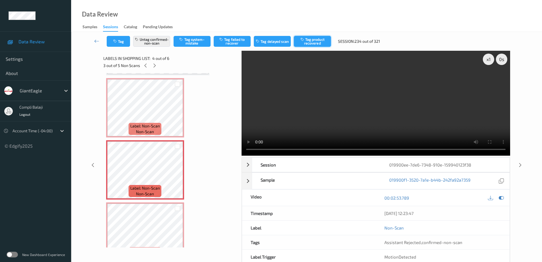
click at [311, 40] on button "Tag product recovered" at bounding box center [312, 41] width 37 height 11
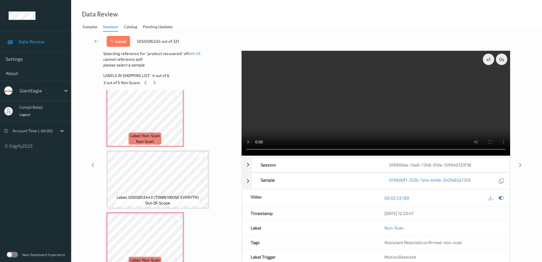
scroll to position [0, 0]
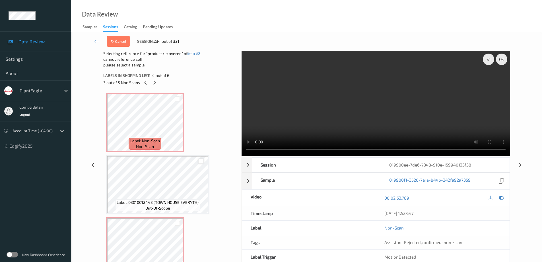
click at [201, 162] on div at bounding box center [200, 160] width 5 height 5
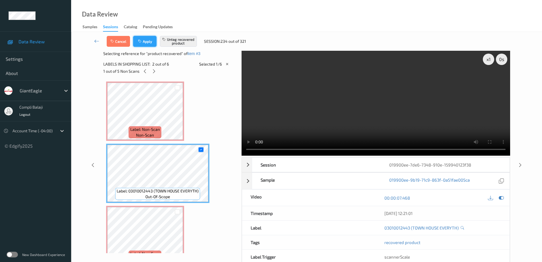
click at [145, 44] on button "Apply" at bounding box center [144, 41] width 23 height 11
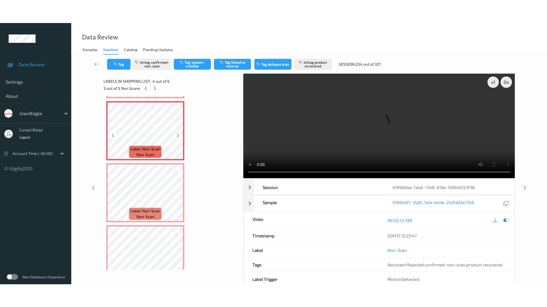
scroll to position [184, 0]
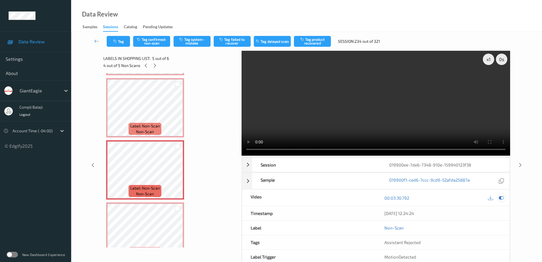
click at [502, 197] on icon at bounding box center [501, 197] width 5 height 5
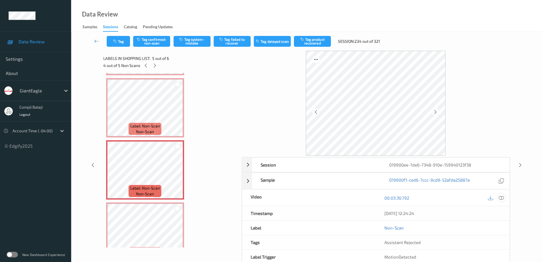
click at [503, 198] on icon at bounding box center [501, 197] width 5 height 5
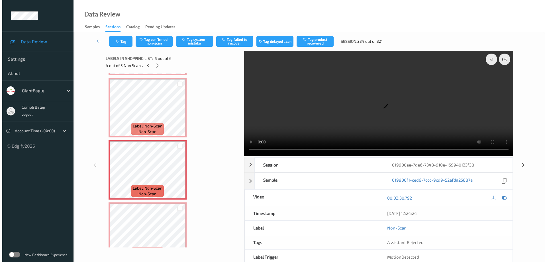
scroll to position [155, 0]
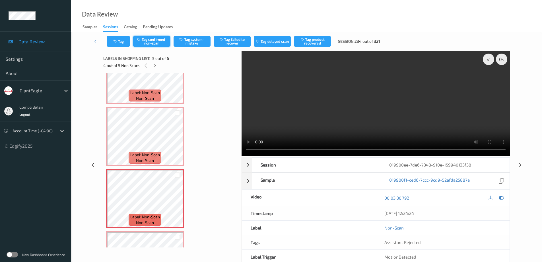
click at [155, 42] on button "Tag confirmed-non-scan" at bounding box center [151, 41] width 37 height 11
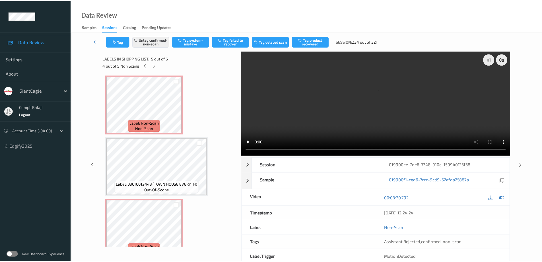
scroll to position [0, 0]
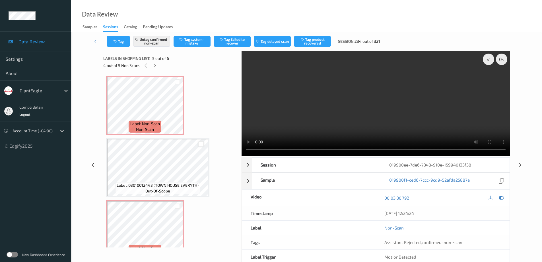
click at [204, 144] on div at bounding box center [200, 143] width 5 height 5
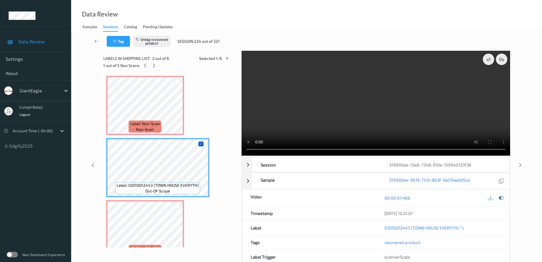
click at [201, 143] on icon at bounding box center [201, 144] width 4 height 4
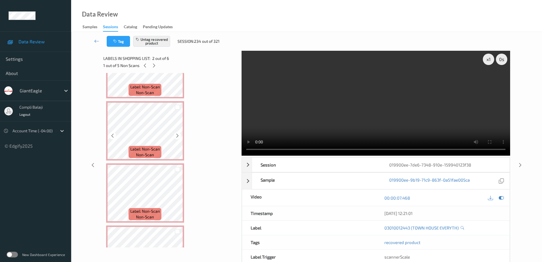
scroll to position [171, 0]
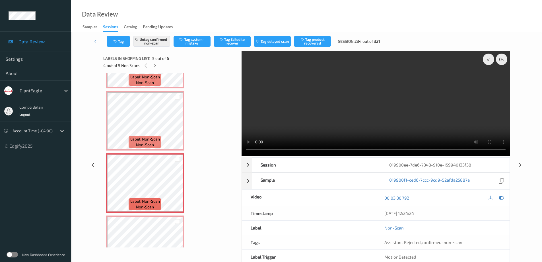
click at [316, 42] on button "Tag product recovered" at bounding box center [312, 41] width 37 height 11
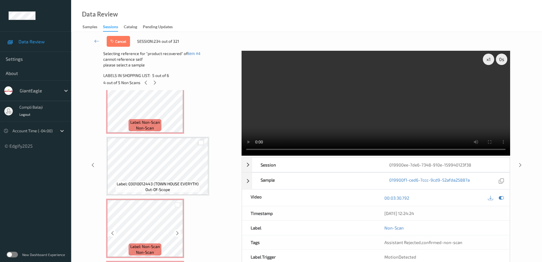
scroll to position [0, 0]
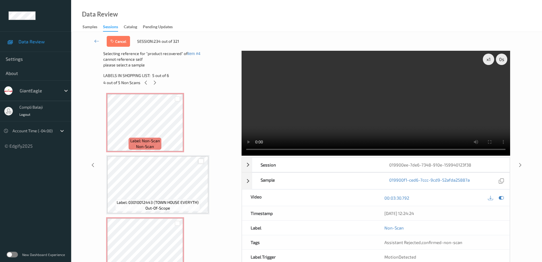
click at [204, 161] on div at bounding box center [200, 160] width 5 height 5
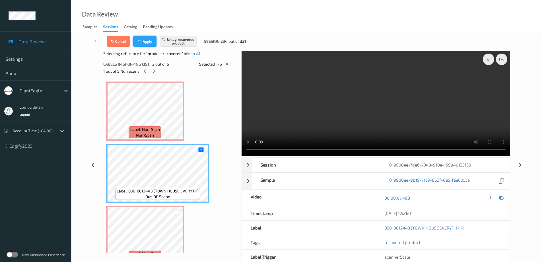
click at [149, 41] on button "Apply" at bounding box center [144, 41] width 23 height 11
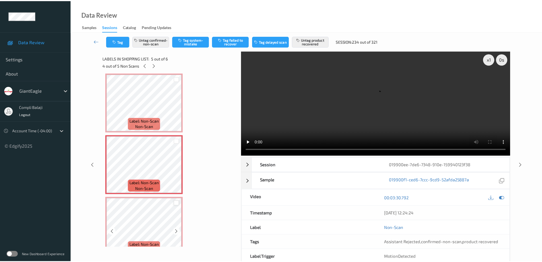
scroll to position [201, 0]
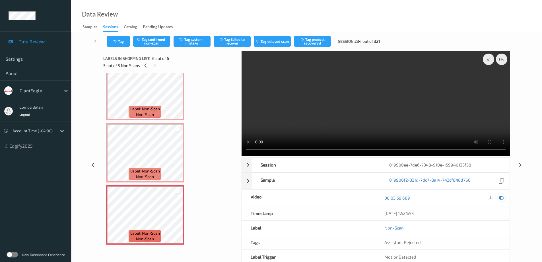
click at [503, 197] on icon at bounding box center [501, 197] width 5 height 5
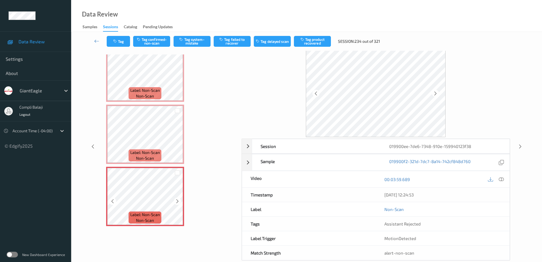
scroll to position [29, 0]
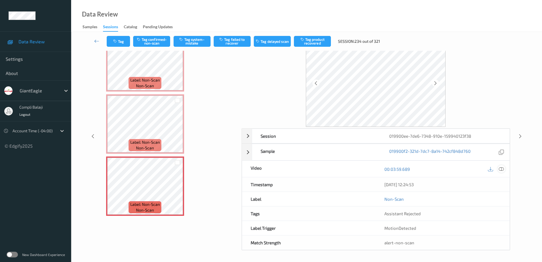
click at [502, 169] on icon at bounding box center [501, 168] width 5 height 5
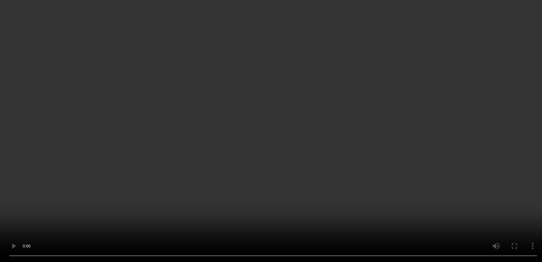
scroll to position [201, 0]
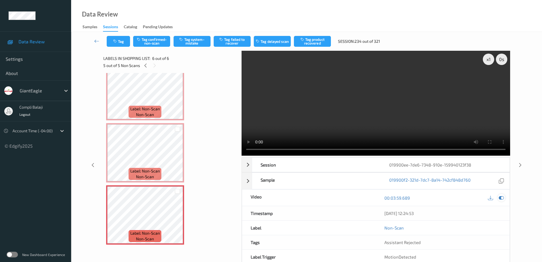
click at [503, 198] on icon at bounding box center [501, 197] width 5 height 5
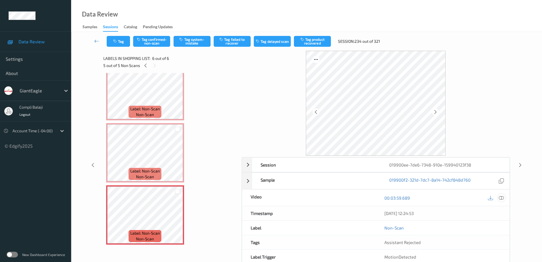
click at [500, 197] on icon at bounding box center [501, 197] width 5 height 5
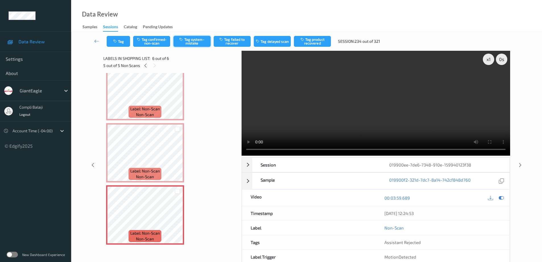
click at [194, 40] on button "Tag system-mistake" at bounding box center [192, 41] width 37 height 11
click at [96, 40] on icon at bounding box center [96, 41] width 5 height 6
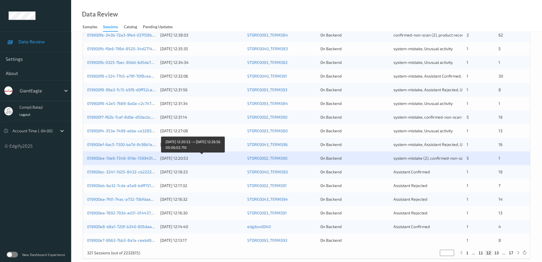
scroll to position [167, 0]
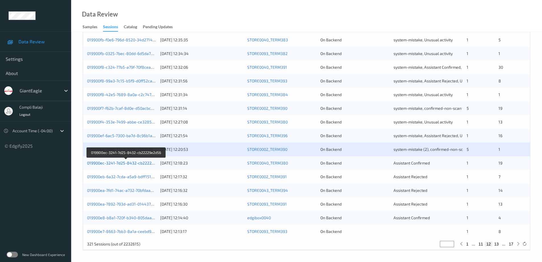
click at [142, 164] on link "019900ec-3241-7d25-8432-cb22229e2d56" at bounding box center [126, 162] width 78 height 5
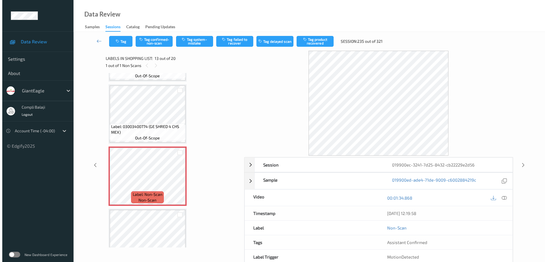
scroll to position [669, 0]
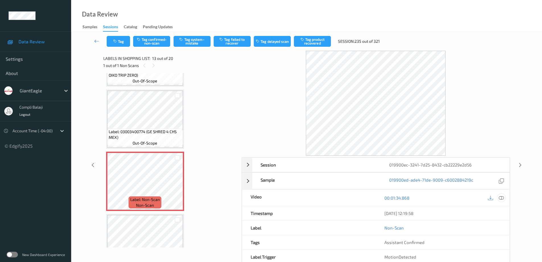
click at [505, 198] on div at bounding box center [502, 198] width 8 height 8
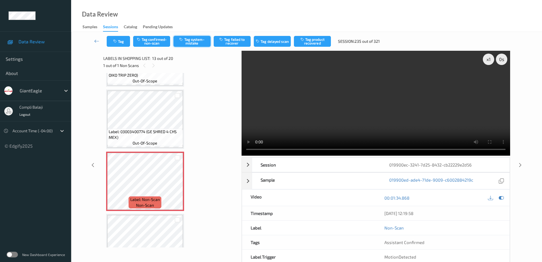
click at [193, 43] on button "Tag system-mistake" at bounding box center [192, 41] width 37 height 11
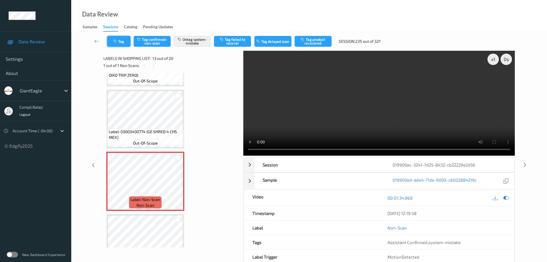
click at [126, 42] on button "Tag" at bounding box center [118, 41] width 23 height 11
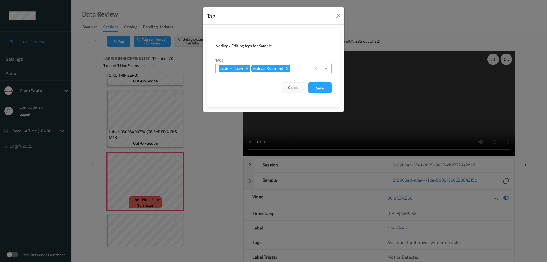
click at [325, 69] on icon at bounding box center [326, 68] width 6 height 6
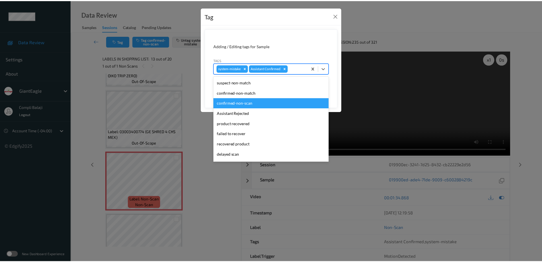
scroll to position [50, 0]
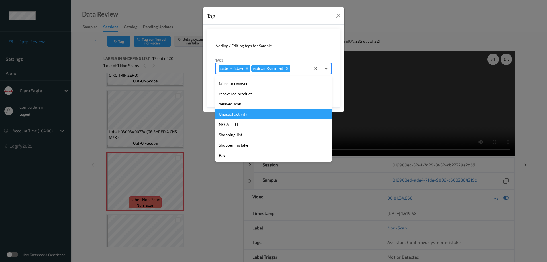
click at [249, 115] on div "Unusual activity" at bounding box center [273, 114] width 116 height 10
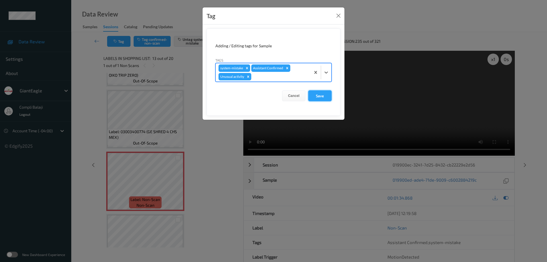
click at [327, 97] on button "Save" at bounding box center [319, 95] width 23 height 11
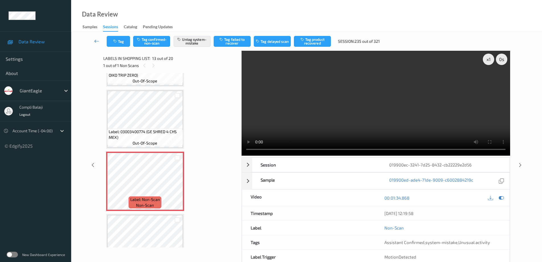
click at [96, 41] on icon at bounding box center [96, 41] width 5 height 6
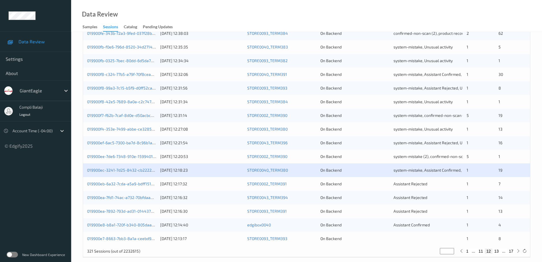
scroll to position [167, 0]
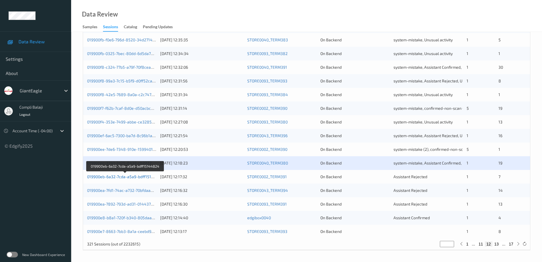
click at [132, 176] on link "019900eb-6a32-7cda-a5a9-bdff15144824" at bounding box center [125, 176] width 77 height 5
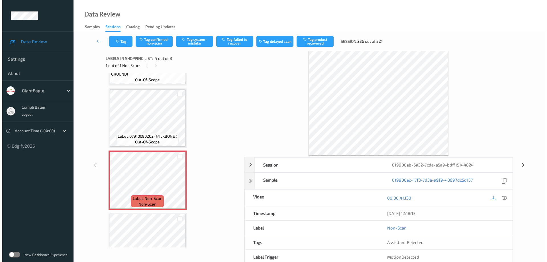
scroll to position [122, 0]
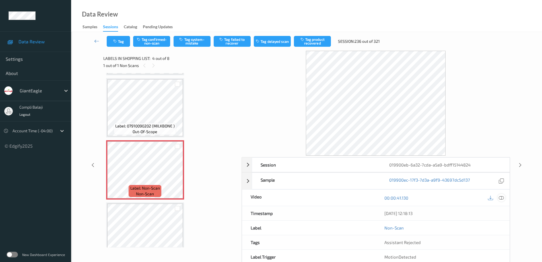
click at [503, 198] on icon at bounding box center [501, 197] width 5 height 5
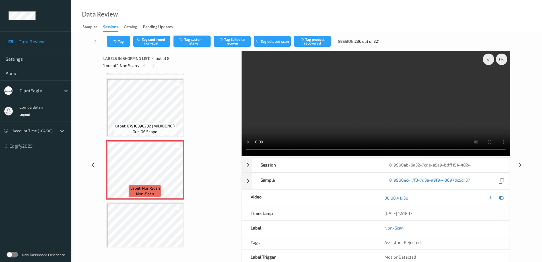
click at [193, 42] on button "Tag system-mistake" at bounding box center [192, 41] width 37 height 11
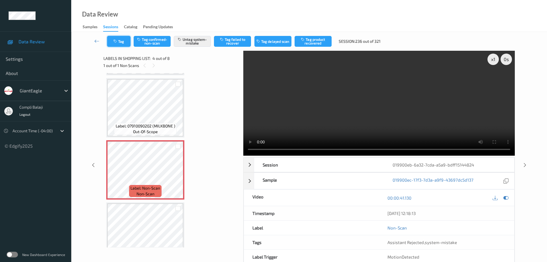
click at [124, 42] on button "Tag" at bounding box center [118, 41] width 23 height 11
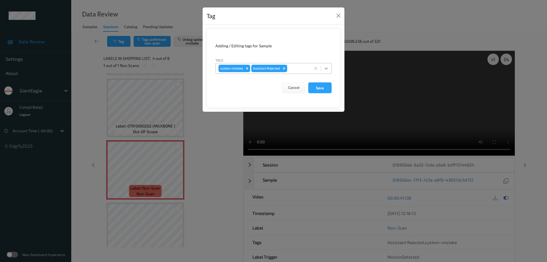
click at [328, 67] on icon at bounding box center [326, 68] width 6 height 6
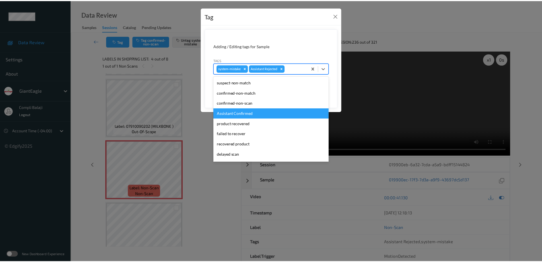
scroll to position [28, 0]
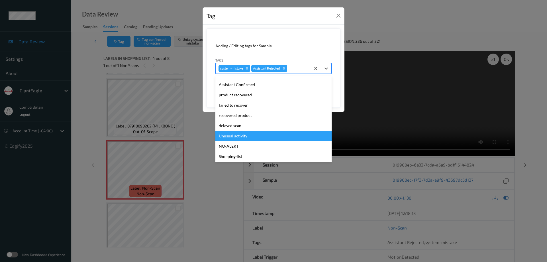
click at [249, 136] on div "Unusual activity" at bounding box center [273, 136] width 116 height 10
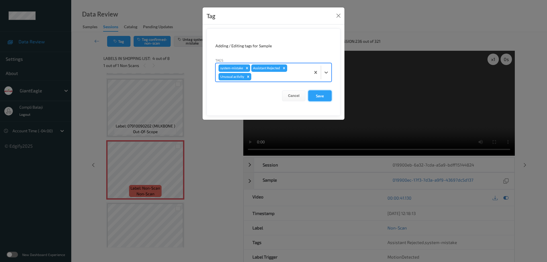
click at [321, 95] on button "Save" at bounding box center [319, 95] width 23 height 11
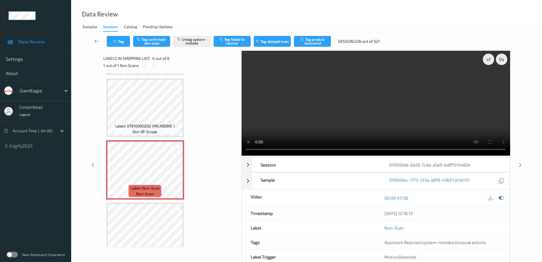
click at [95, 41] on icon at bounding box center [96, 41] width 5 height 6
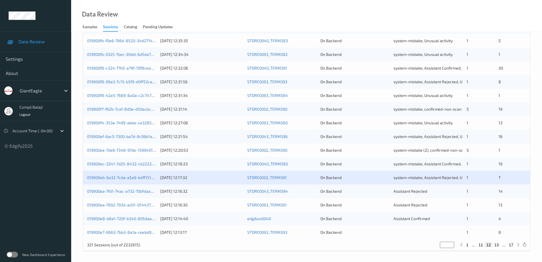
scroll to position [167, 0]
click at [134, 191] on link "019900ea-7fd1-74ac-a732-70bfdaa84e22" at bounding box center [124, 190] width 75 height 5
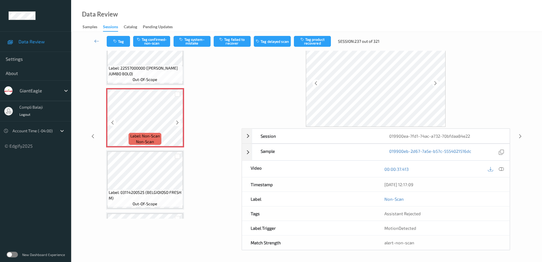
scroll to position [208, 0]
click at [503, 169] on icon at bounding box center [501, 168] width 5 height 5
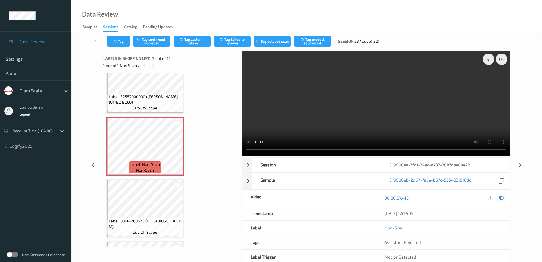
click at [504, 197] on icon at bounding box center [501, 197] width 5 height 5
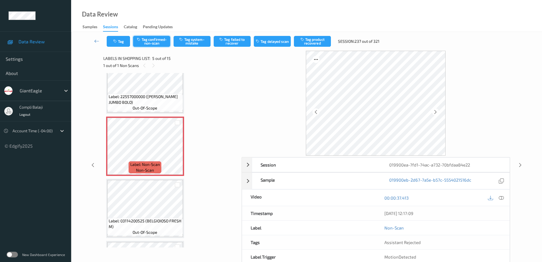
click at [151, 42] on button "Tag confirmed-non-scan" at bounding box center [151, 41] width 37 height 11
click at [318, 41] on button "Tag product recovered" at bounding box center [312, 41] width 37 height 11
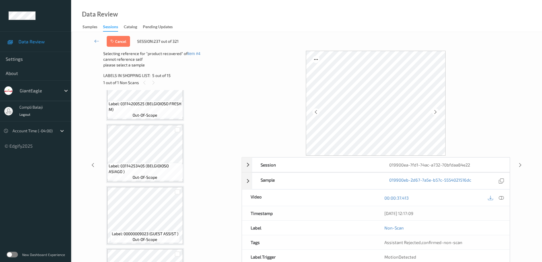
scroll to position [321, 0]
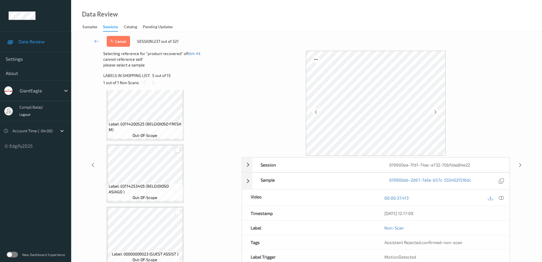
click at [179, 150] on div at bounding box center [177, 149] width 5 height 5
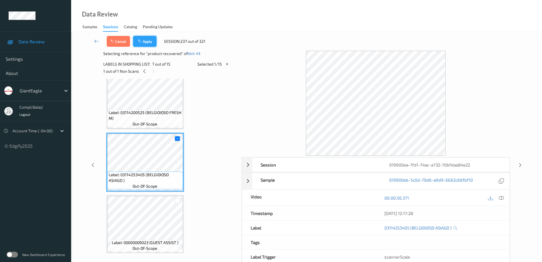
click at [149, 43] on button "Apply" at bounding box center [144, 41] width 23 height 11
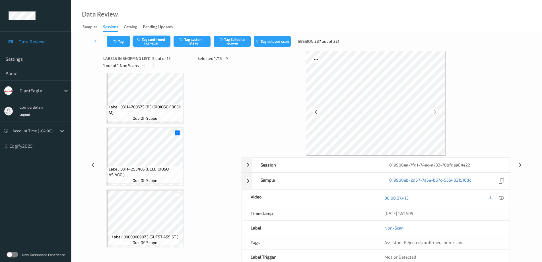
scroll to position [189, 0]
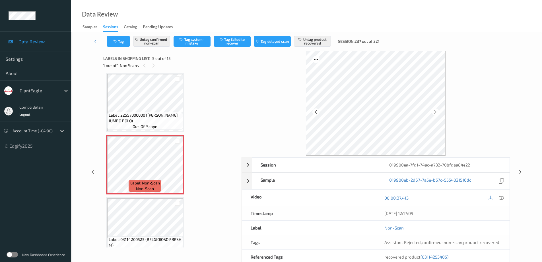
click at [95, 40] on icon at bounding box center [96, 41] width 5 height 6
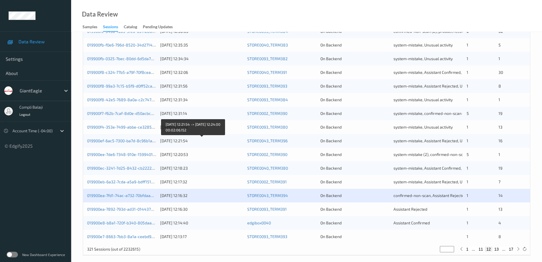
scroll to position [167, 0]
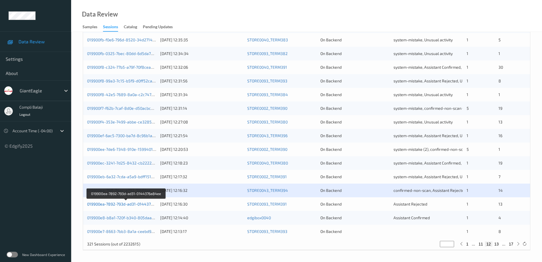
click at [140, 205] on link "019900ea-7892-793d-ad31-0144376a84ee" at bounding box center [126, 203] width 78 height 5
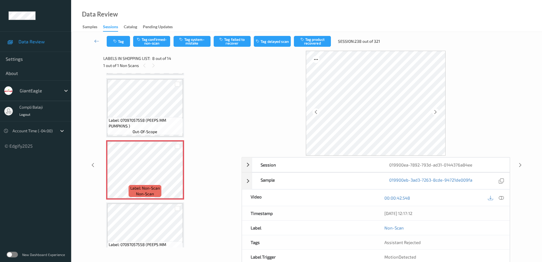
scroll to position [313, 0]
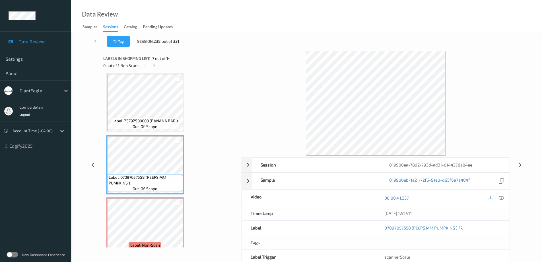
drag, startPoint x: 502, startPoint y: 199, endPoint x: 498, endPoint y: 197, distance: 4.3
click at [502, 199] on icon at bounding box center [501, 197] width 5 height 5
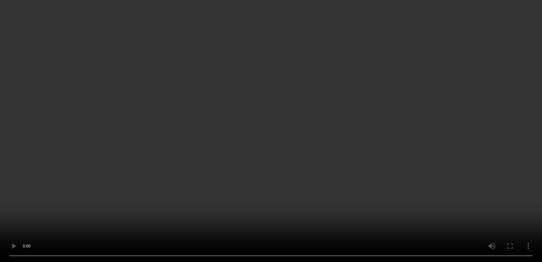
scroll to position [399, 0]
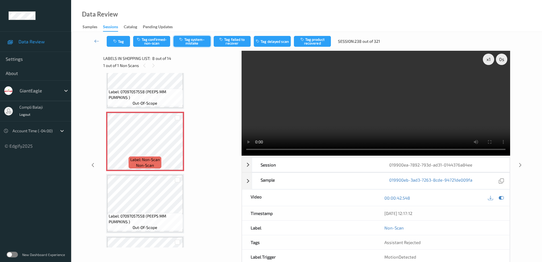
click at [191, 42] on button "Tag system-mistake" at bounding box center [192, 41] width 37 height 11
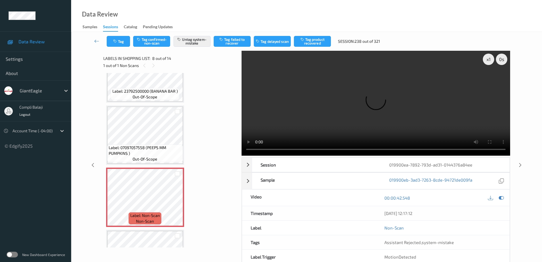
scroll to position [342, 0]
click at [190, 41] on button "Untag system-mistake" at bounding box center [192, 41] width 37 height 11
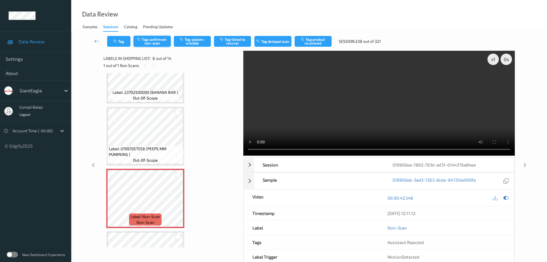
click at [154, 43] on button "Tag confirmed-non-scan" at bounding box center [152, 41] width 37 height 11
click at [320, 45] on button "Tag product recovered" at bounding box center [312, 41] width 37 height 11
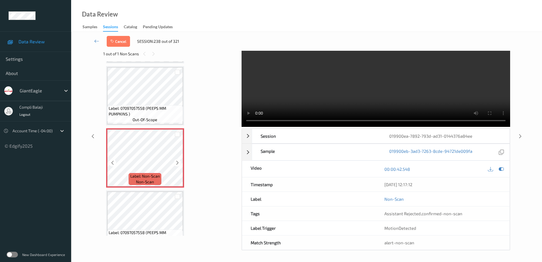
scroll to position [384, 0]
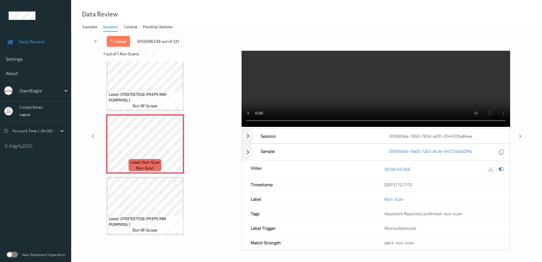
click at [178, 181] on div at bounding box center [177, 182] width 5 height 5
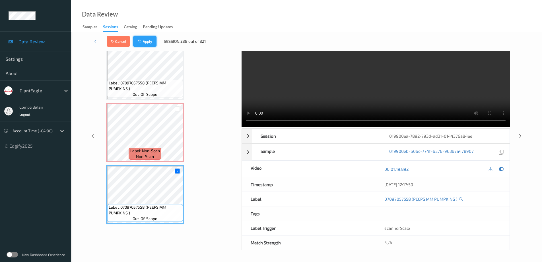
drag, startPoint x: 146, startPoint y: 41, endPoint x: 179, endPoint y: 30, distance: 35.0
click at [146, 41] on button "Apply" at bounding box center [144, 41] width 23 height 11
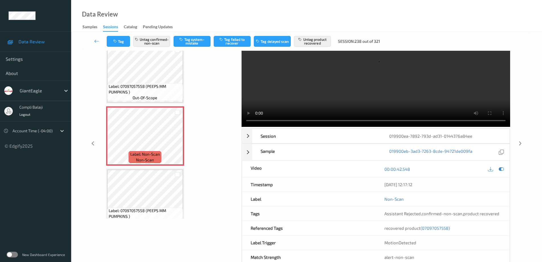
scroll to position [0, 0]
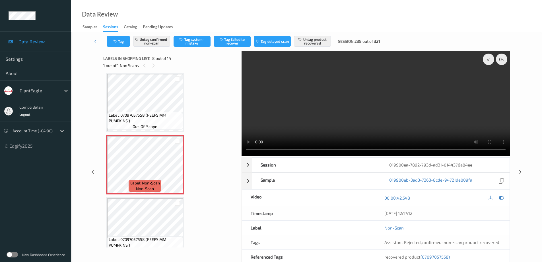
click at [95, 40] on icon at bounding box center [96, 41] width 5 height 6
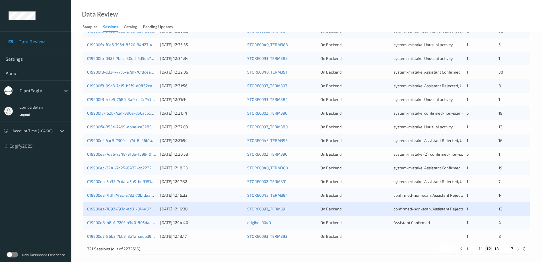
scroll to position [167, 0]
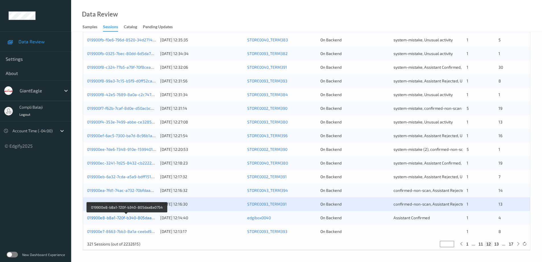
click at [142, 218] on link "019900e8-b8a1-720f-b340-805daa8a0754" at bounding box center [126, 217] width 79 height 5
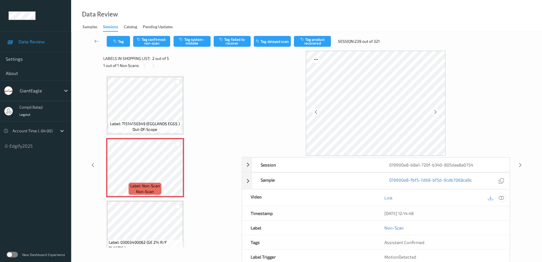
click at [503, 198] on icon at bounding box center [501, 197] width 5 height 5
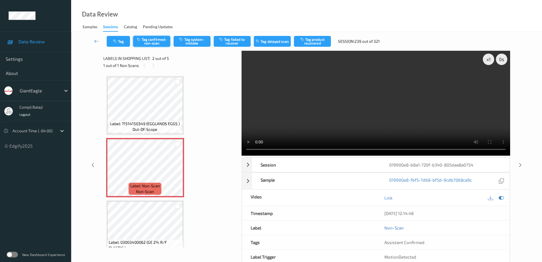
click at [160, 44] on button "Tag confirmed-non-scan" at bounding box center [151, 41] width 37 height 11
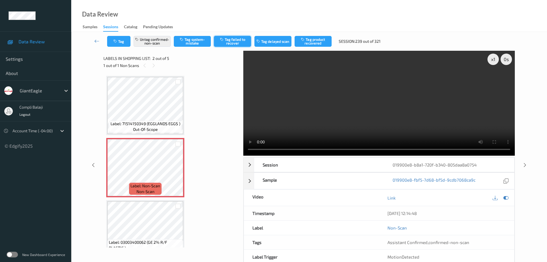
click at [241, 42] on button "Tag failed to recover" at bounding box center [232, 41] width 37 height 11
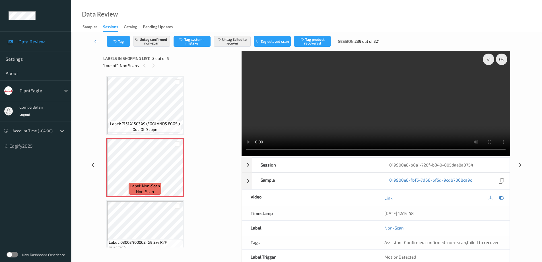
click at [96, 42] on icon at bounding box center [96, 41] width 5 height 6
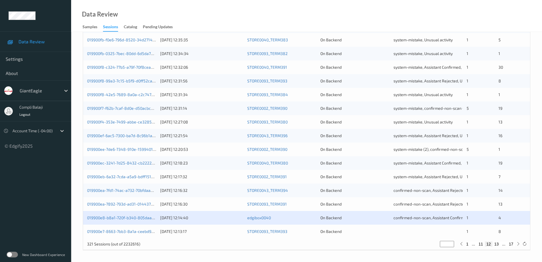
scroll to position [167, 0]
click at [141, 232] on link "019900e7-8663-7bb3-8a1a-ceebd9eb6551" at bounding box center [125, 231] width 77 height 5
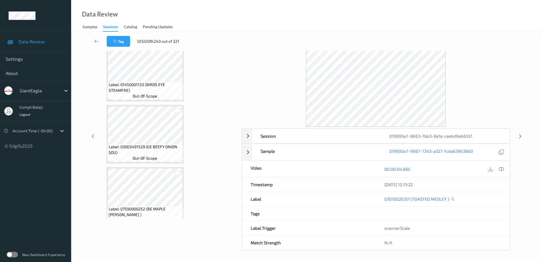
scroll to position [387, 0]
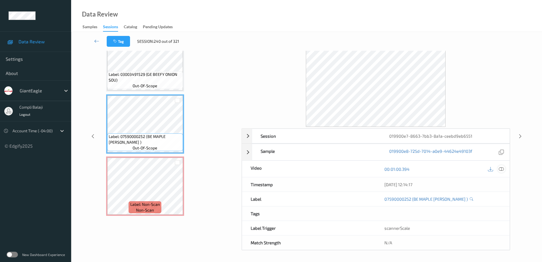
click at [503, 169] on icon at bounding box center [501, 168] width 5 height 5
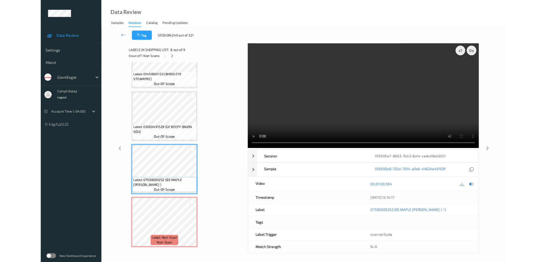
scroll to position [341, 0]
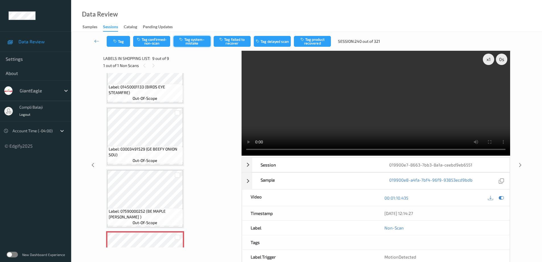
click at [199, 40] on button "Tag system-mistake" at bounding box center [192, 41] width 37 height 11
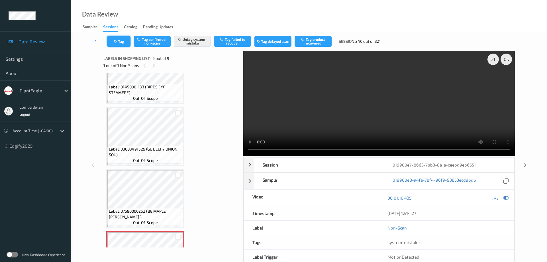
click at [124, 44] on button "Tag" at bounding box center [118, 41] width 23 height 11
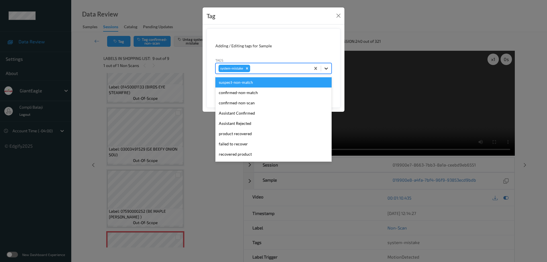
click at [326, 67] on icon at bounding box center [326, 68] width 6 height 6
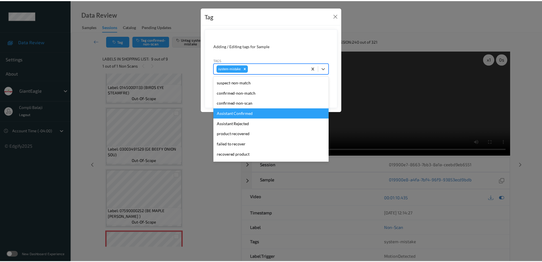
scroll to position [60, 0]
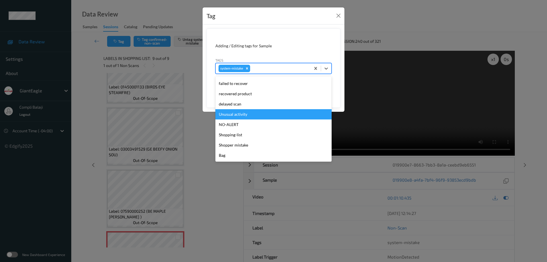
drag, startPoint x: 242, startPoint y: 115, endPoint x: 297, endPoint y: 107, distance: 55.8
click at [243, 115] on div "Unusual activity" at bounding box center [273, 114] width 116 height 10
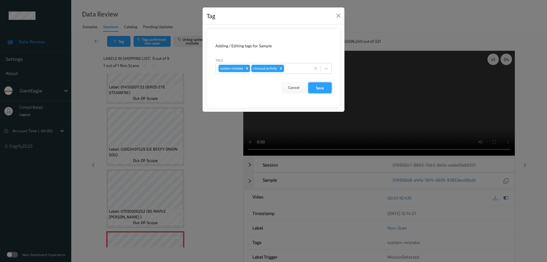
click at [323, 91] on button "Save" at bounding box center [319, 87] width 23 height 11
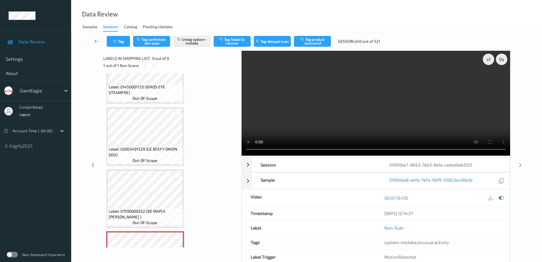
click at [98, 43] on icon at bounding box center [96, 41] width 5 height 6
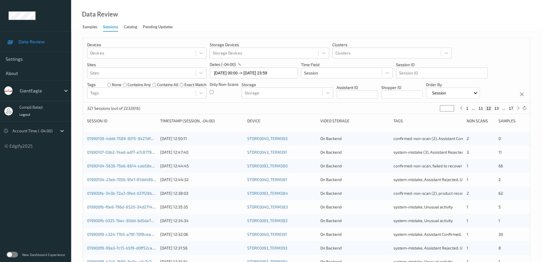
click at [498, 109] on button "13" at bounding box center [497, 108] width 8 height 5
type input "**"
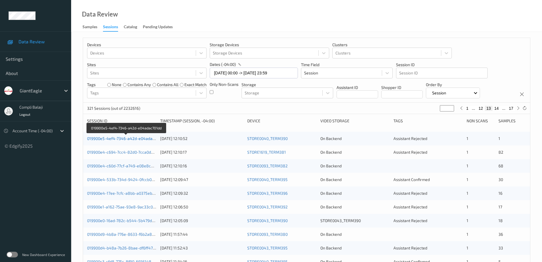
click at [139, 140] on link "019900e5-4ef4-7346-a42d-e04adac701dd" at bounding box center [126, 138] width 78 height 5
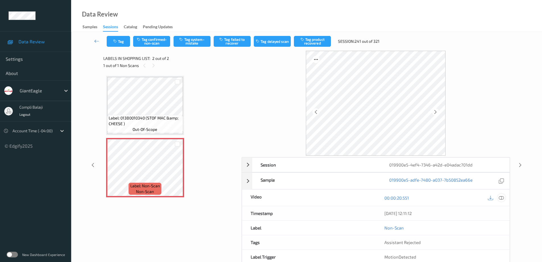
click at [501, 198] on icon at bounding box center [501, 197] width 5 height 5
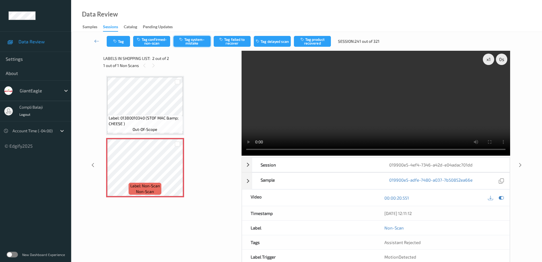
click at [199, 41] on button "Tag system-mistake" at bounding box center [192, 41] width 37 height 11
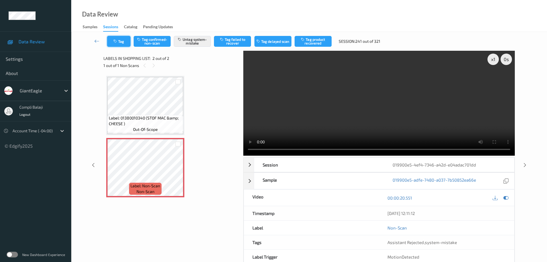
click at [123, 44] on button "Tag" at bounding box center [118, 41] width 23 height 11
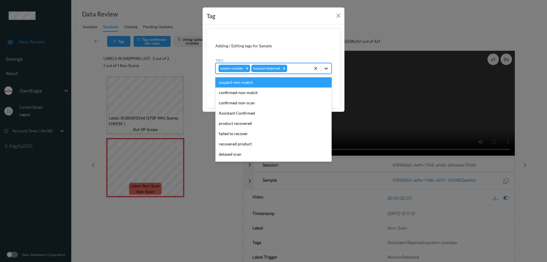
click at [327, 69] on icon at bounding box center [325, 68] width 3 height 2
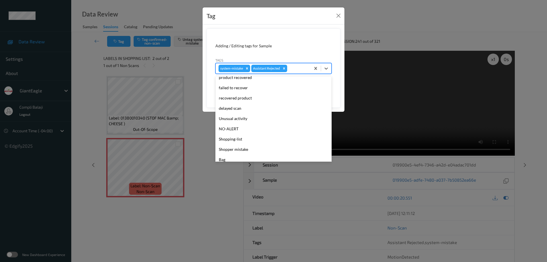
scroll to position [50, 0]
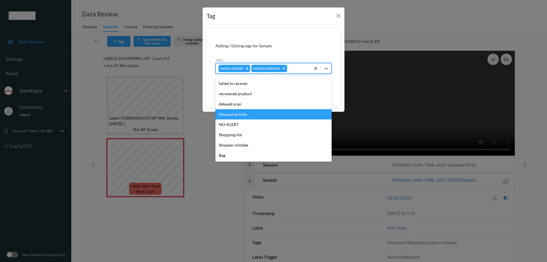
click at [238, 116] on div "Unusual activity" at bounding box center [273, 114] width 116 height 10
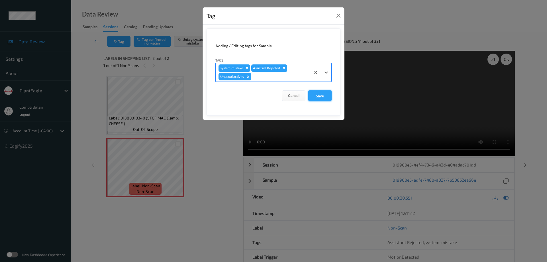
click at [322, 96] on button "Save" at bounding box center [319, 95] width 23 height 11
